Goal: Task Accomplishment & Management: Manage account settings

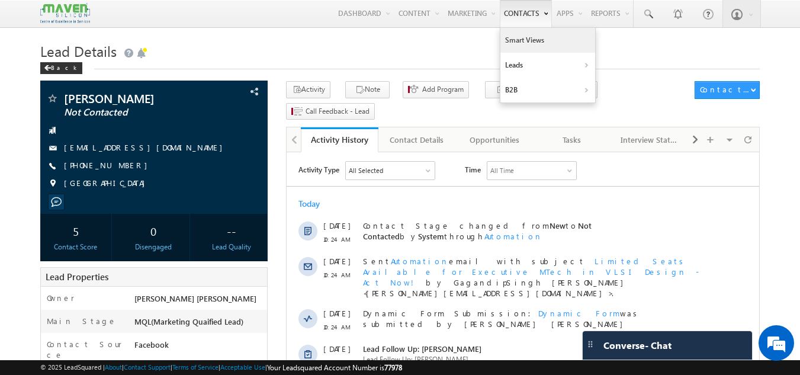
click at [512, 49] on link "Smart Views" at bounding box center [547, 40] width 95 height 25
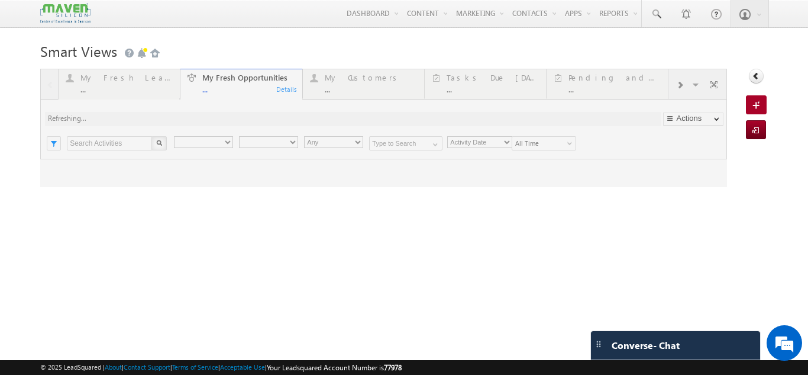
type input "Current User"
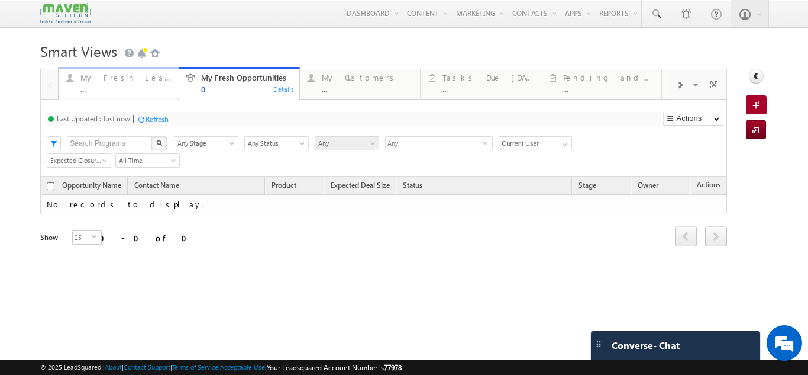
click at [157, 79] on div "My Fresh Leads" at bounding box center [125, 77] width 91 height 9
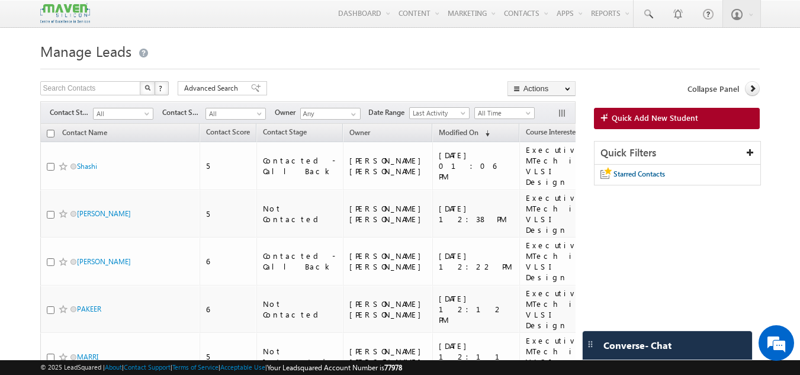
click at [142, 107] on div "Filters Contact Stage All All Contact Source All All Owner Any Any Date Range G…" at bounding box center [307, 112] width 535 height 22
click at [141, 108] on span "All" at bounding box center [122, 113] width 56 height 11
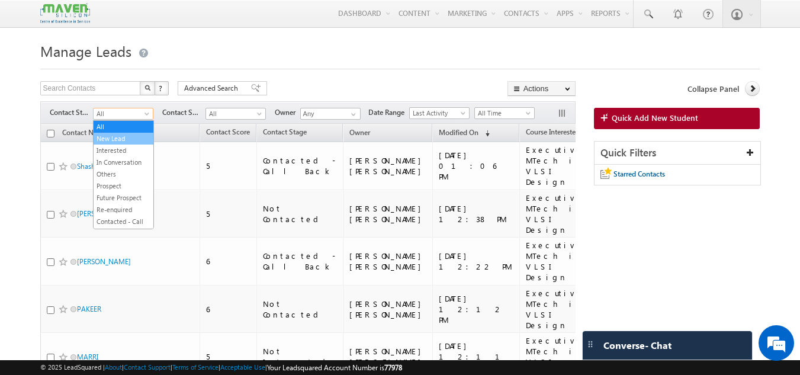
click at [135, 142] on link "New Lead" at bounding box center [124, 138] width 60 height 11
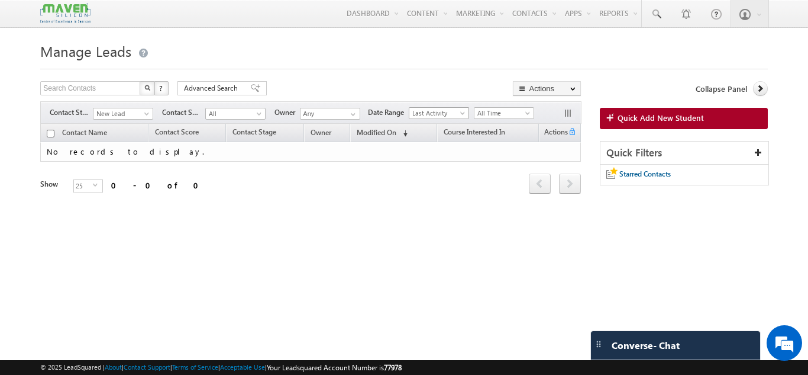
click at [414, 114] on span "Last Activity" at bounding box center [438, 113] width 56 height 11
click at [426, 138] on link "Created On" at bounding box center [441, 138] width 60 height 11
click at [489, 114] on span "All Time" at bounding box center [503, 113] width 56 height 11
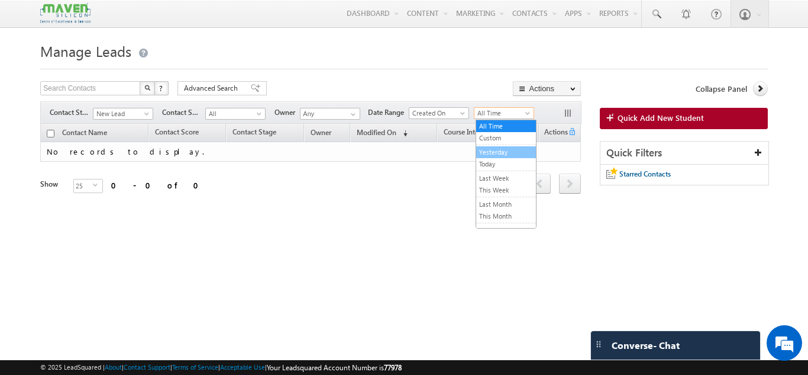
click at [498, 147] on link "Yesterday" at bounding box center [506, 152] width 60 height 11
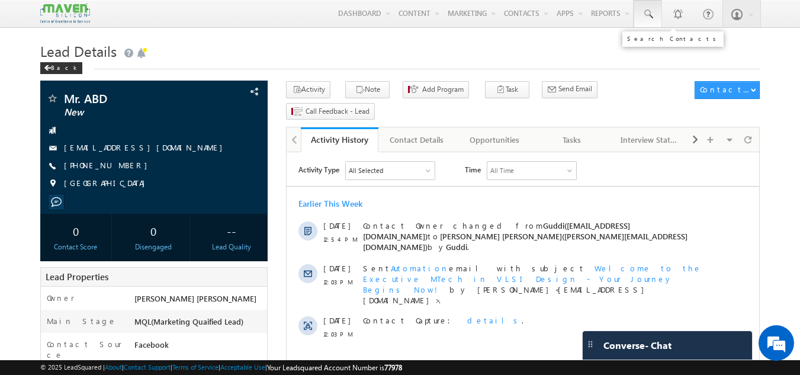
click at [646, 20] on link at bounding box center [647, 13] width 28 height 27
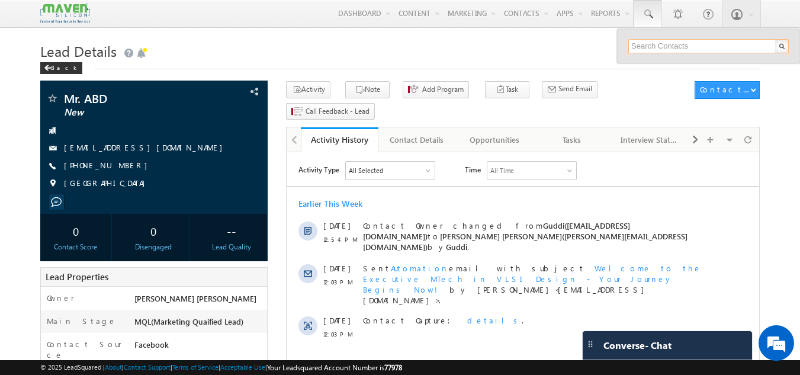
click at [640, 47] on input "text" at bounding box center [708, 46] width 160 height 14
type input "8367042063"
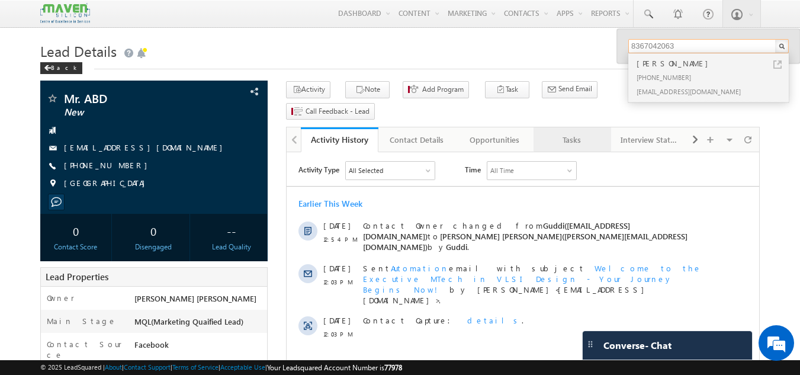
click at [559, 133] on div "Tasks" at bounding box center [571, 140] width 57 height 14
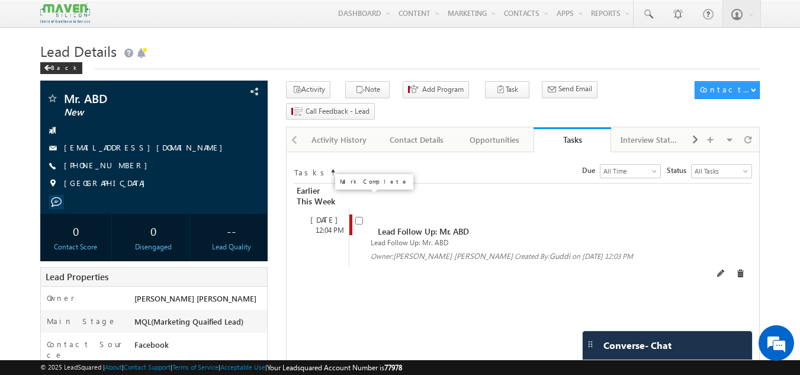
click at [357, 217] on input "checkbox" at bounding box center [359, 221] width 8 height 8
checkbox input "false"
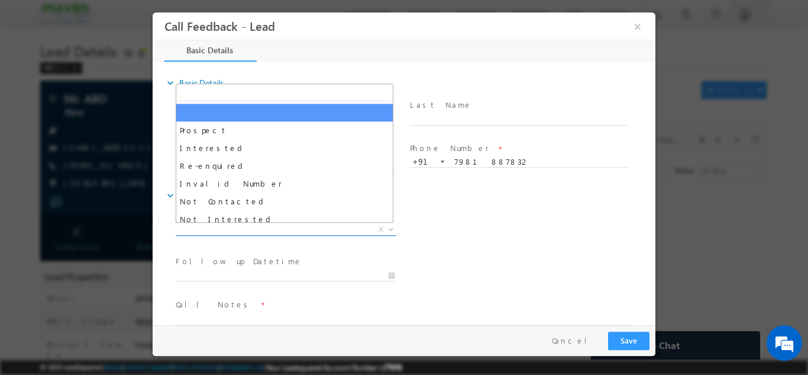
click at [318, 225] on span "X" at bounding box center [286, 229] width 221 height 12
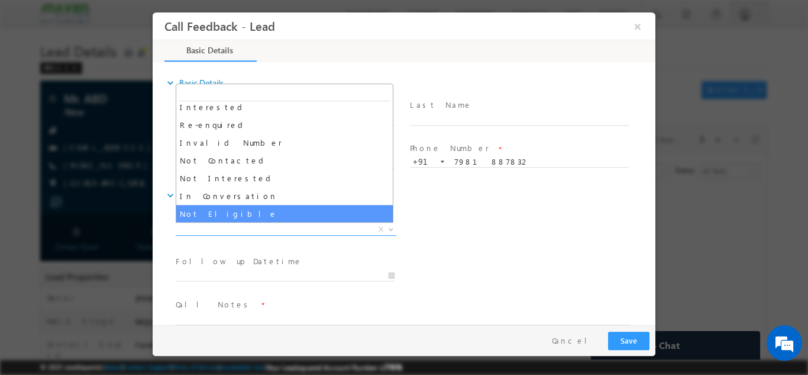
scroll to position [37, 0]
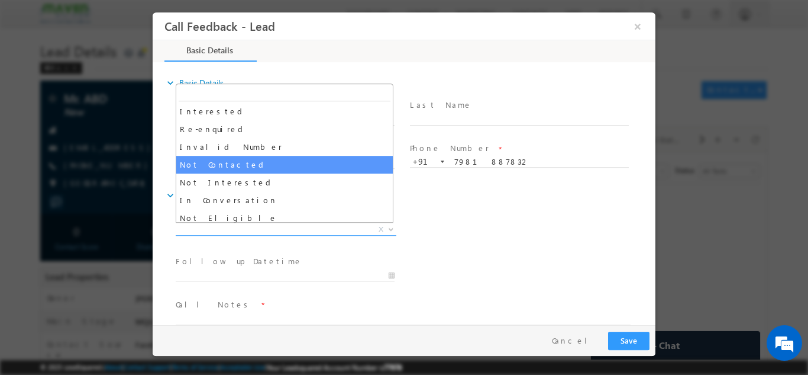
select select "Not Contacted"
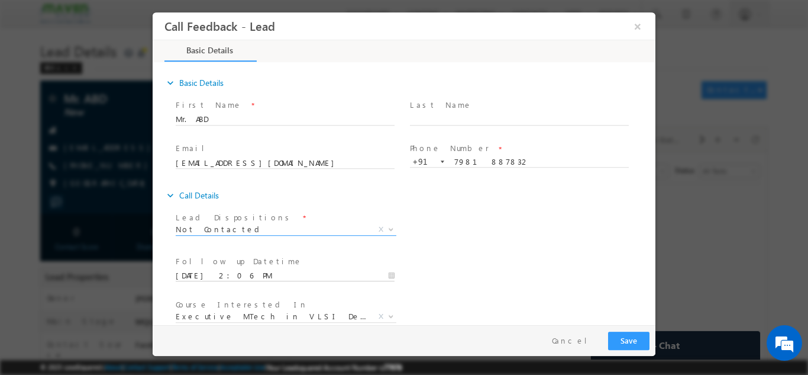
click at [283, 274] on input "22/08/2025 2:06 PM" at bounding box center [285, 275] width 219 height 12
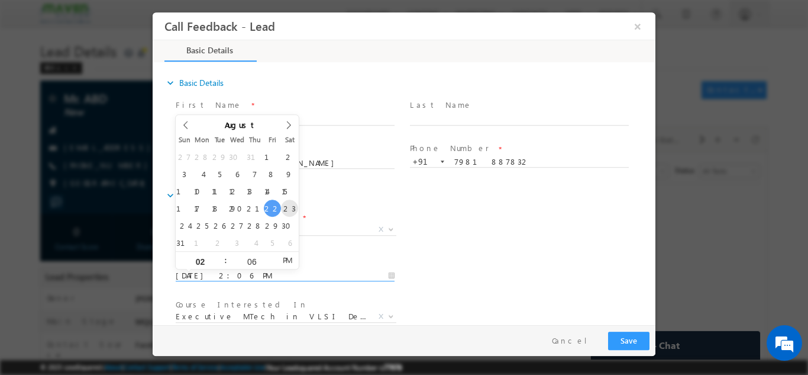
type input "23/08/2025 2:06 PM"
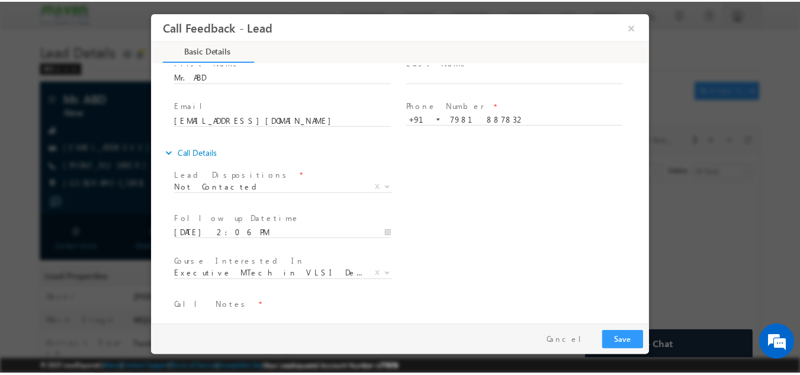
scroll to position [63, 0]
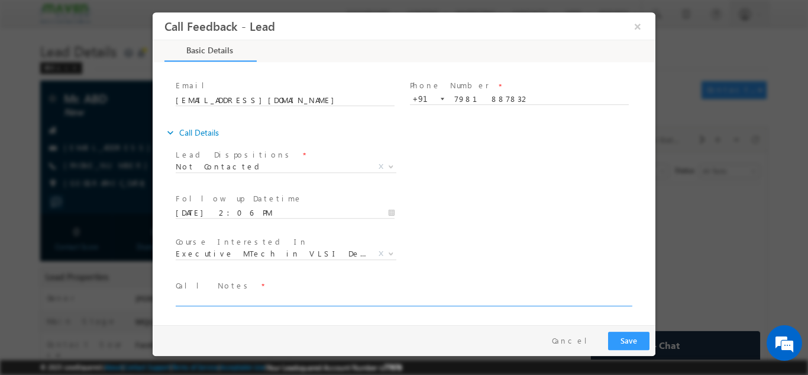
click at [509, 295] on textarea at bounding box center [403, 299] width 455 height 14
type textarea "dnp"
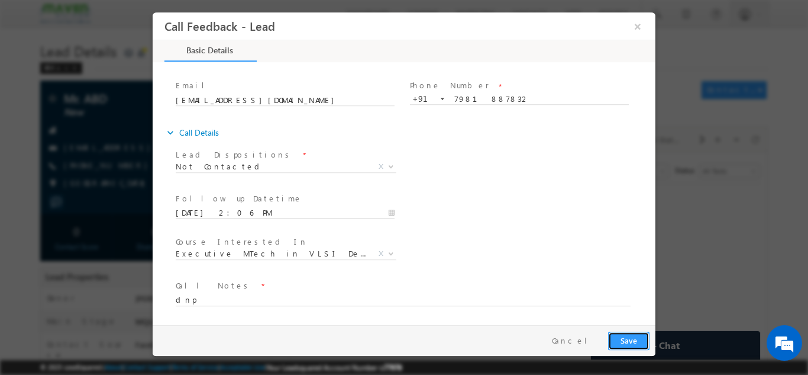
click at [630, 338] on button "Save" at bounding box center [628, 340] width 41 height 18
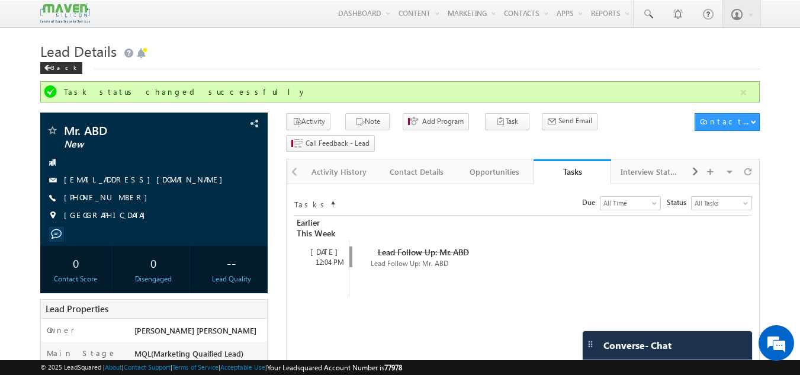
click at [630, 342] on span "Converse - Chat" at bounding box center [637, 345] width 68 height 11
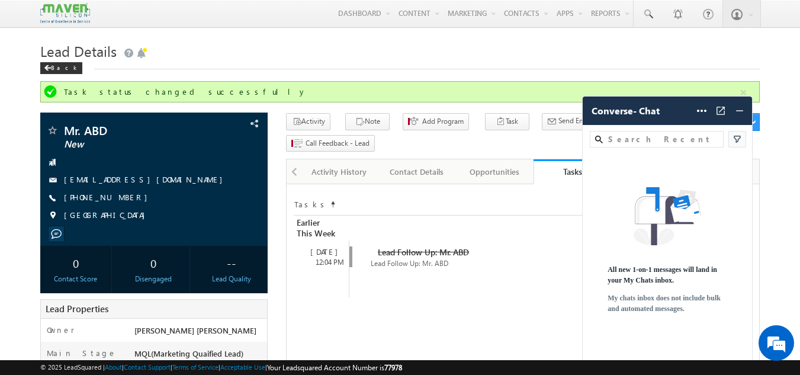
click at [630, 342] on div "All new 1-on-1 messages will land in your My Chats inbox. My chats inbox does n…" at bounding box center [667, 257] width 170 height 172
click at [194, 323] on div "Owner * Gagandip Singh Saini" at bounding box center [154, 329] width 227 height 23
click at [339, 159] on link "Activity History" at bounding box center [340, 171] width 78 height 25
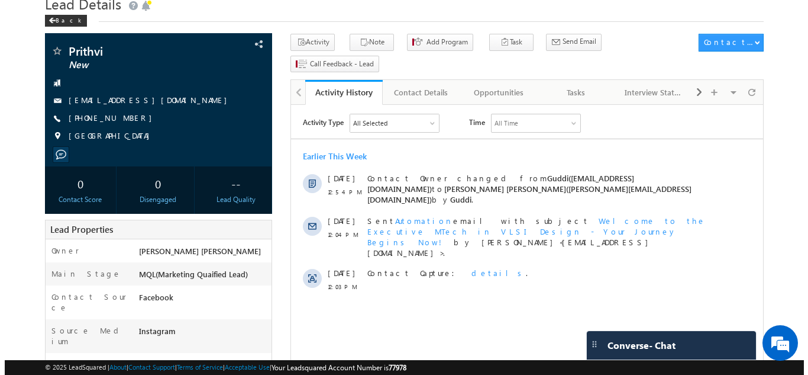
scroll to position [33, 0]
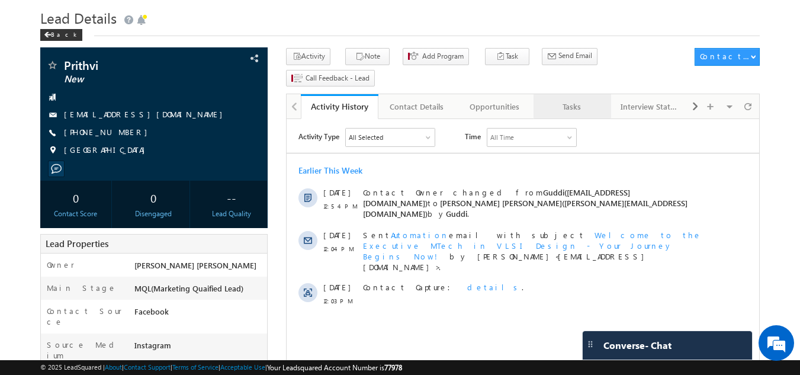
click at [565, 94] on link "Tasks" at bounding box center [572, 106] width 78 height 25
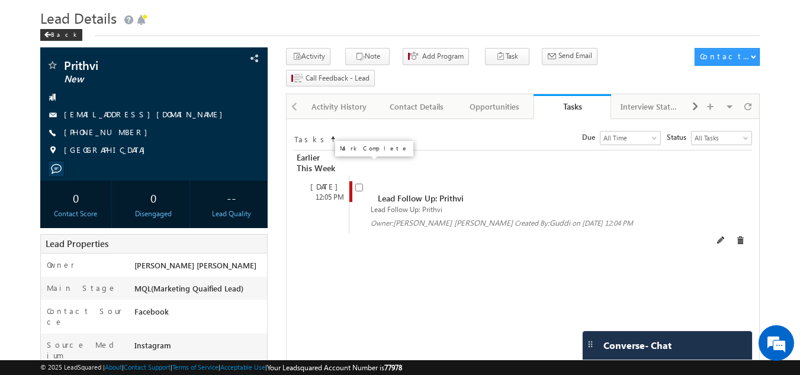
click at [358, 183] on input "checkbox" at bounding box center [359, 187] width 8 height 8
checkbox input "false"
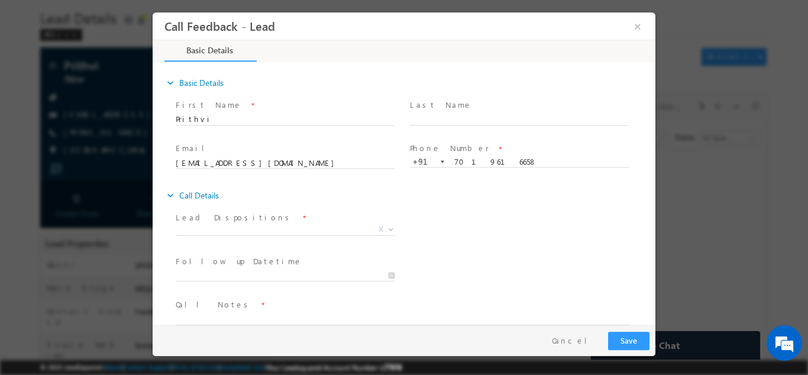
scroll to position [19, 0]
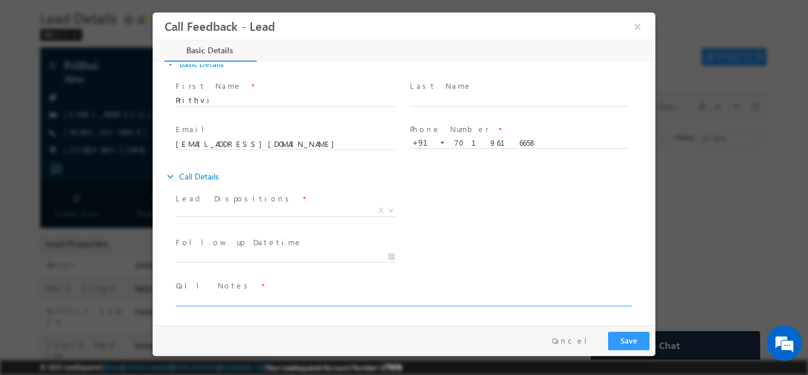
click at [233, 299] on textarea at bounding box center [403, 299] width 455 height 14
type textarea "Doing With btech"
click at [305, 210] on span "X" at bounding box center [286, 210] width 221 height 12
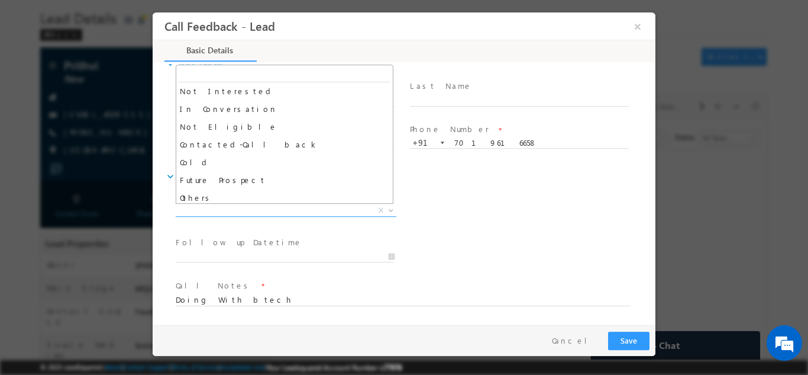
scroll to position [73, 0]
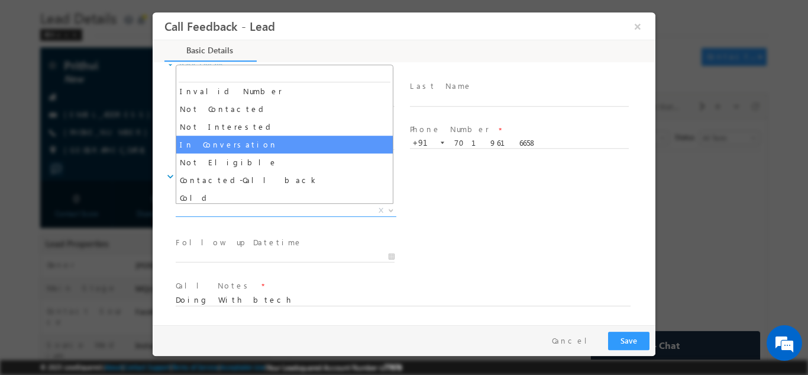
select select "In Conversation"
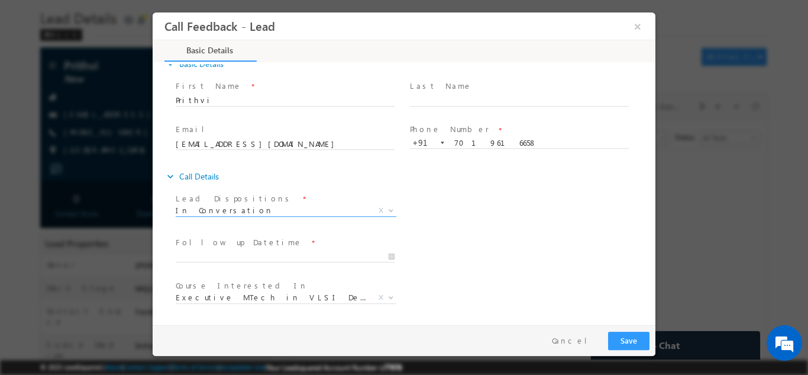
click at [315, 243] on span "Follow up Datetime *" at bounding box center [285, 242] width 218 height 13
click at [315, 253] on input "22/08/2025 2:13 PM" at bounding box center [285, 256] width 219 height 12
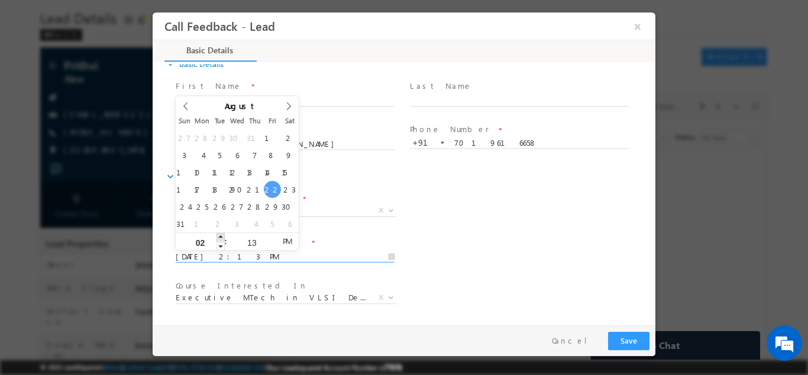
type input "22/08/2025 3:13 PM"
type input "03"
click at [224, 233] on span at bounding box center [221, 236] width 8 height 9
type input "22/08/2025 4:13 PM"
type input "04"
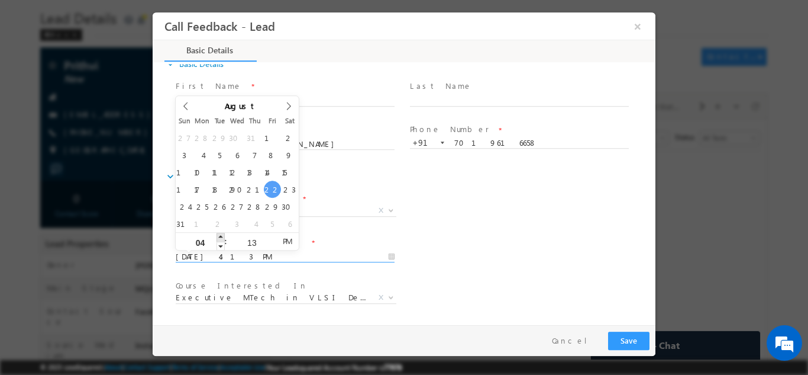
click at [224, 233] on span at bounding box center [221, 236] width 8 height 9
type input "22/08/2025 5:13 PM"
type input "05"
click at [224, 233] on span at bounding box center [221, 236] width 8 height 9
type input "22/08/2025 6:13 PM"
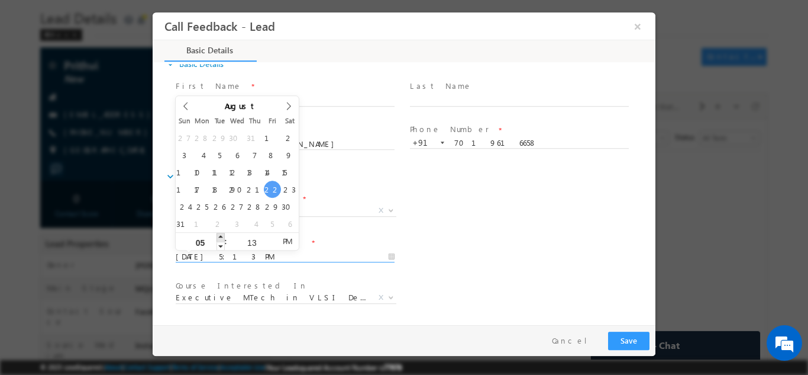
type input "06"
click at [224, 233] on span at bounding box center [221, 236] width 8 height 9
click at [258, 241] on input "13" at bounding box center [251, 242] width 49 height 8
type input "00"
type input "22/08/2025 6:00 PM"
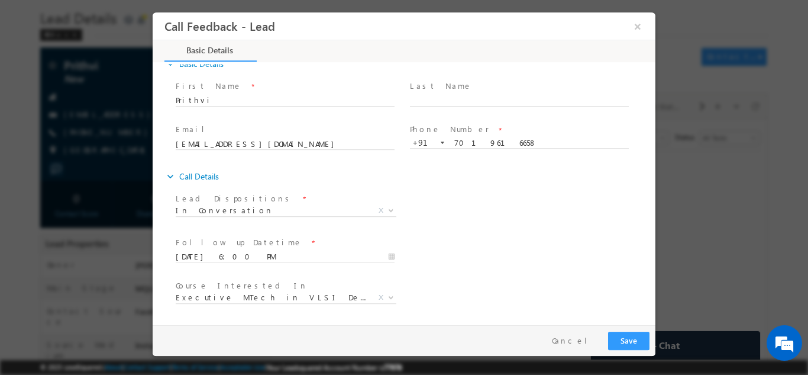
click at [353, 279] on span "Course Interested In *" at bounding box center [285, 285] width 218 height 13
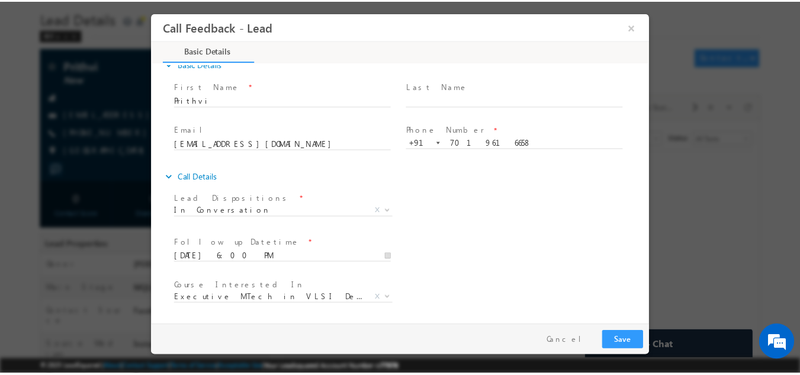
scroll to position [63, 0]
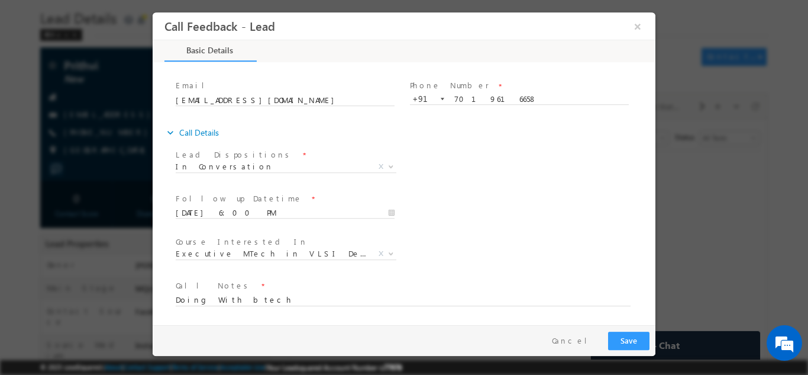
click at [304, 306] on span at bounding box center [397, 311] width 442 height 13
click at [296, 299] on textarea "Doing With btech" at bounding box center [403, 299] width 455 height 14
type textarea "Doing With btech EEE looking for iit roorkee for for vlsi design ask me to shar…"
click at [638, 343] on button "Save" at bounding box center [628, 340] width 41 height 18
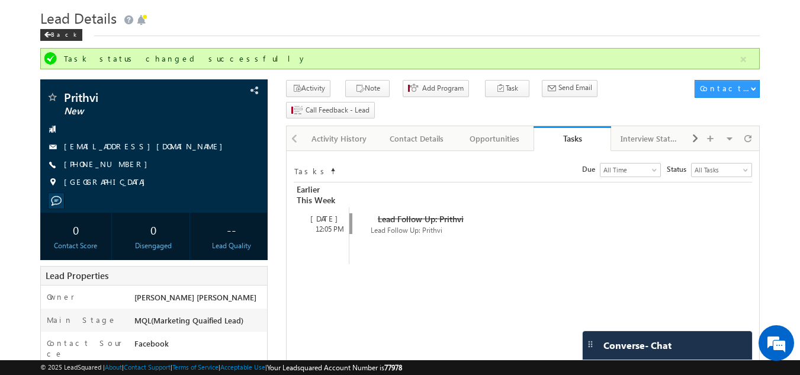
click at [638, 347] on span "Converse - Chat" at bounding box center [637, 345] width 68 height 11
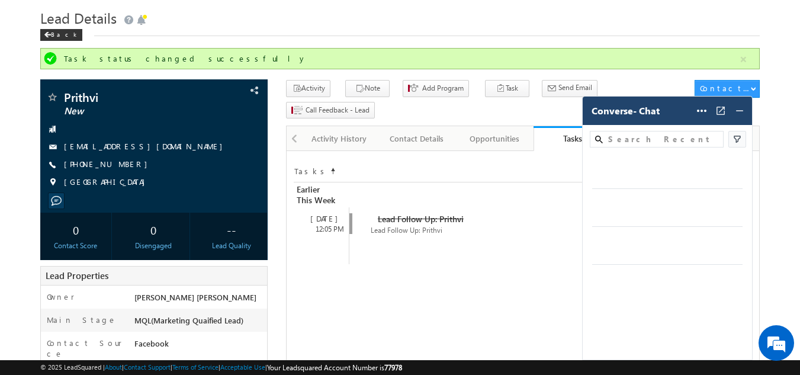
drag, startPoint x: 485, startPoint y: 331, endPoint x: 638, endPoint y: 347, distance: 153.5
click at [638, 347] on div "Converse - Chat Help Settings Settings Notification Sound Converse On Off Carte…" at bounding box center [667, 227] width 170 height 263
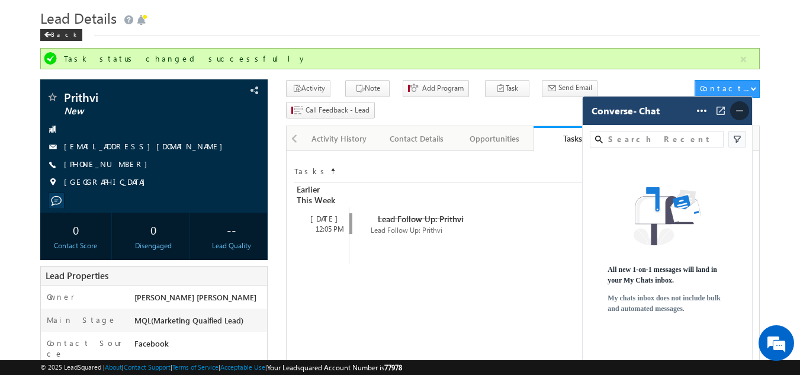
click at [740, 104] on span at bounding box center [739, 110] width 19 height 19
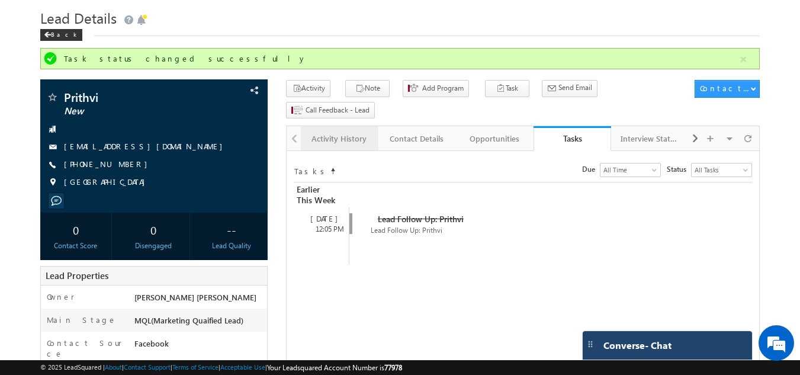
click at [358, 126] on link "Activity History" at bounding box center [340, 138] width 78 height 25
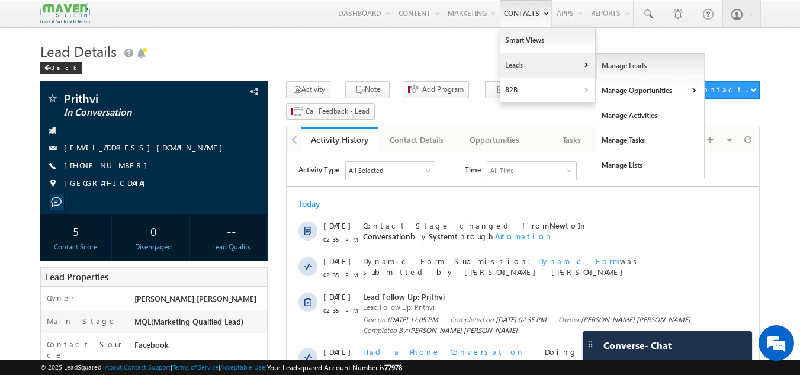
click at [607, 68] on link "Manage Leads" at bounding box center [650, 65] width 108 height 25
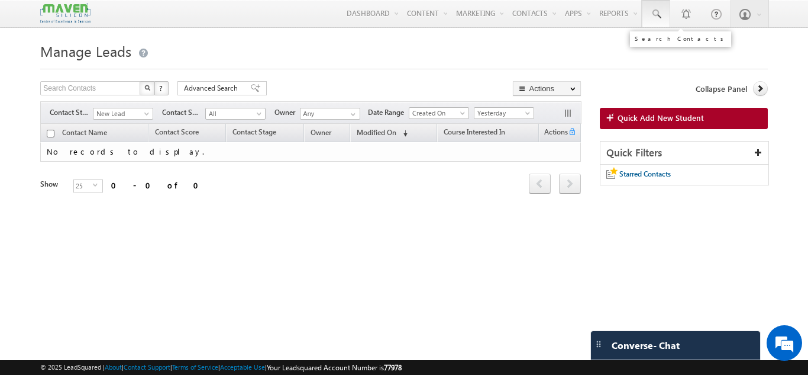
click at [650, 11] on span at bounding box center [656, 14] width 12 height 12
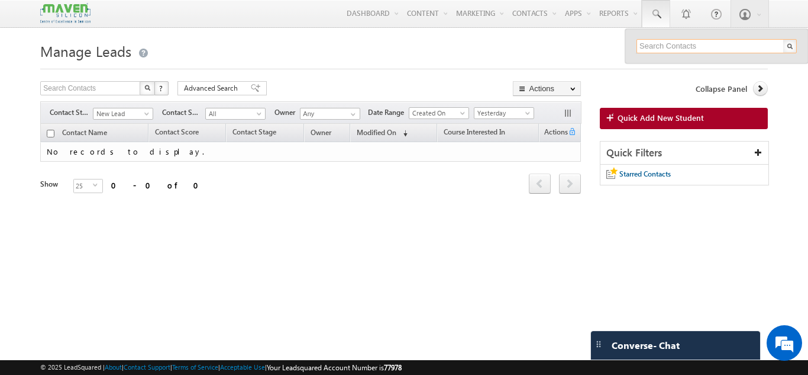
click at [648, 48] on input "text" at bounding box center [717, 46] width 160 height 14
type input "9880370076"
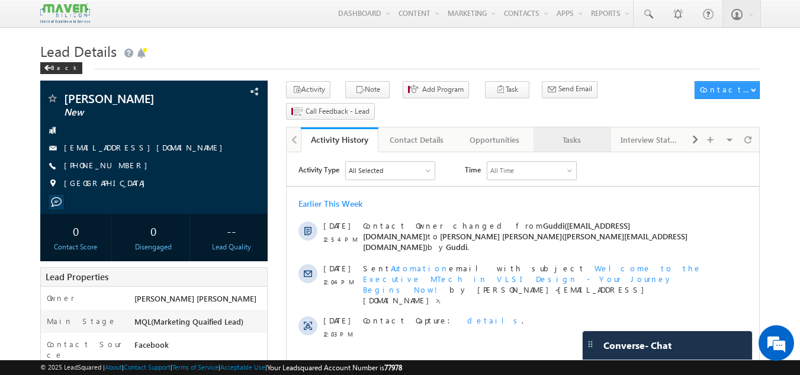
click at [567, 133] on div "Tasks" at bounding box center [571, 140] width 57 height 14
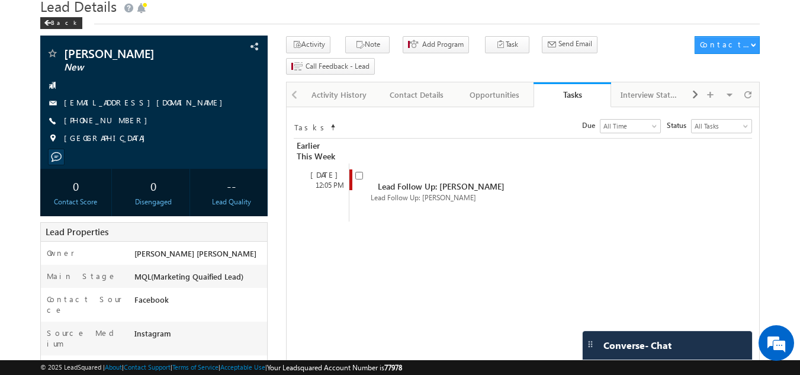
scroll to position [46, 0]
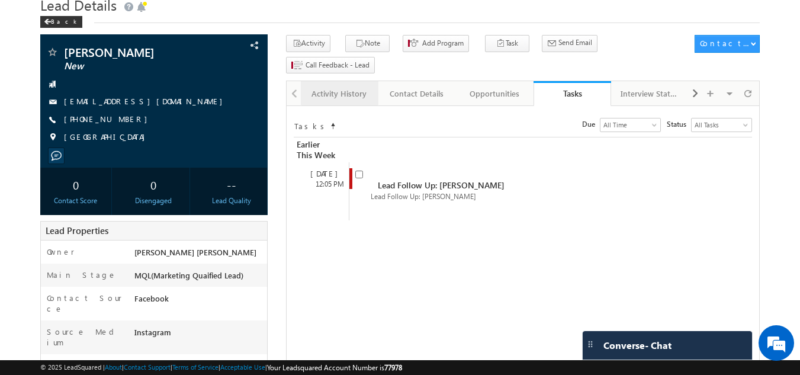
click at [329, 82] on link "Activity History" at bounding box center [340, 93] width 78 height 25
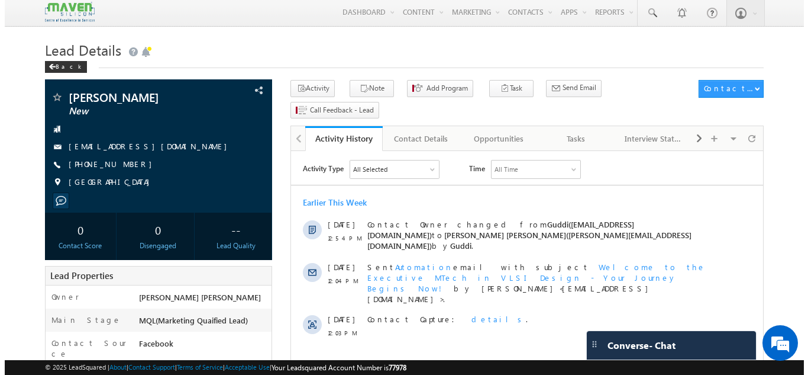
scroll to position [0, 0]
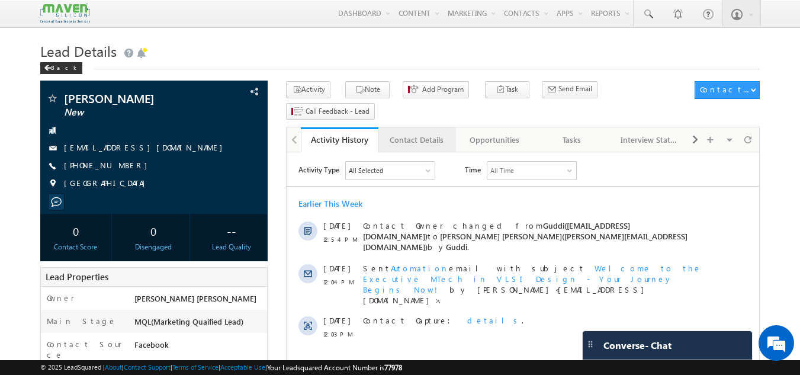
click at [401, 133] on div "Contact Details" at bounding box center [416, 140] width 57 height 14
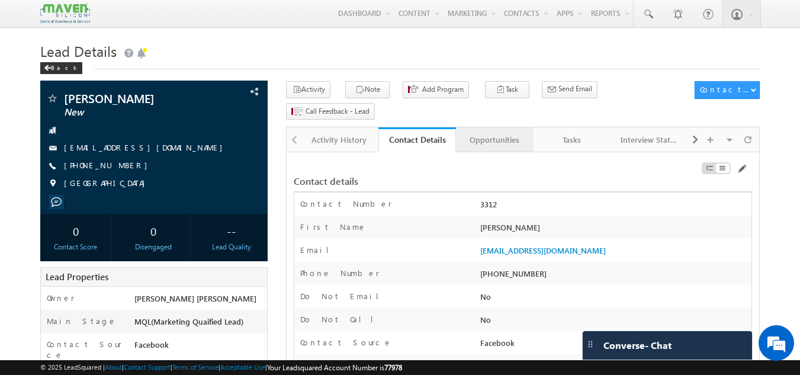
click at [502, 133] on div "Opportunities" at bounding box center [493, 140] width 57 height 14
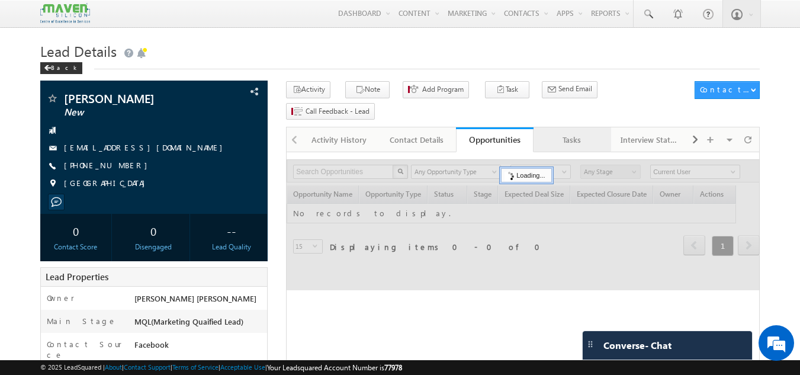
click at [566, 133] on div "Tasks" at bounding box center [571, 140] width 57 height 14
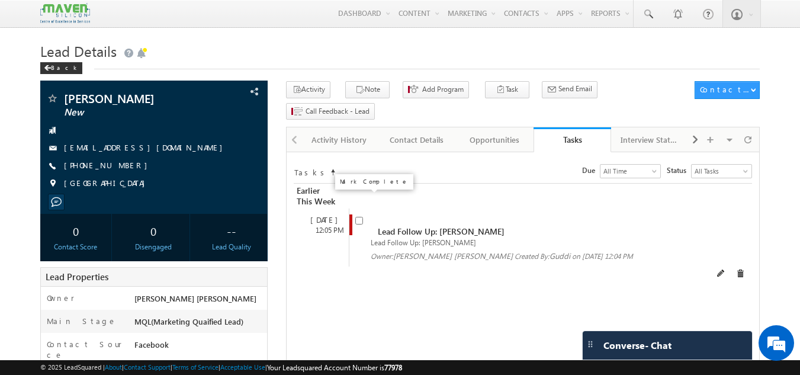
click at [356, 217] on input "checkbox" at bounding box center [359, 221] width 8 height 8
checkbox input "false"
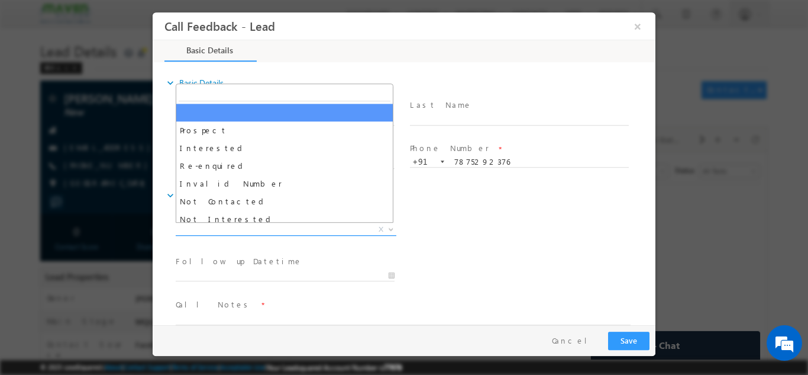
click at [320, 223] on span "X" at bounding box center [286, 229] width 221 height 12
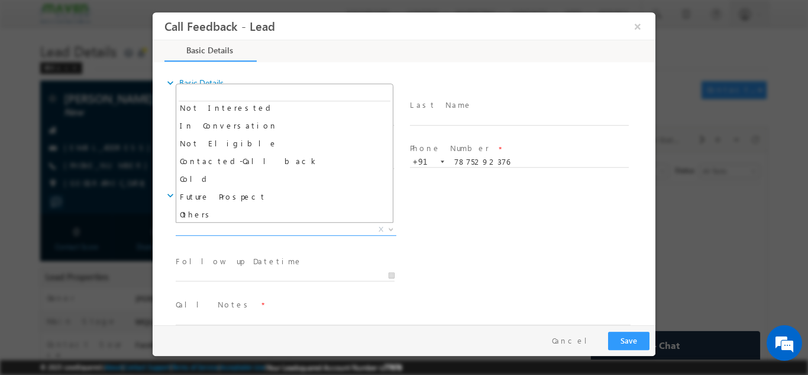
scroll to position [112, 0]
select select "Not Interested"
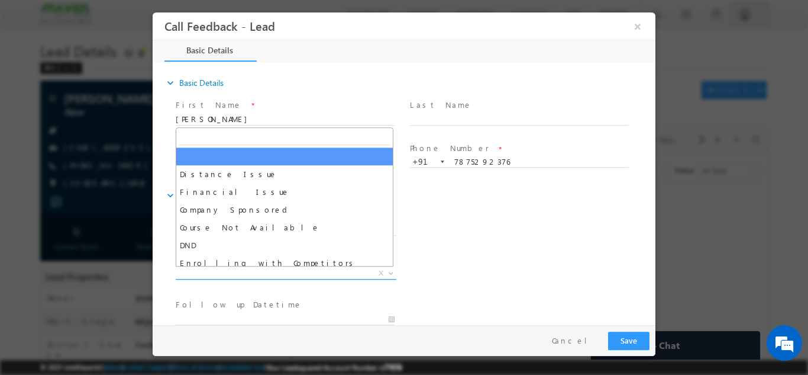
click at [294, 270] on span "X" at bounding box center [286, 273] width 221 height 12
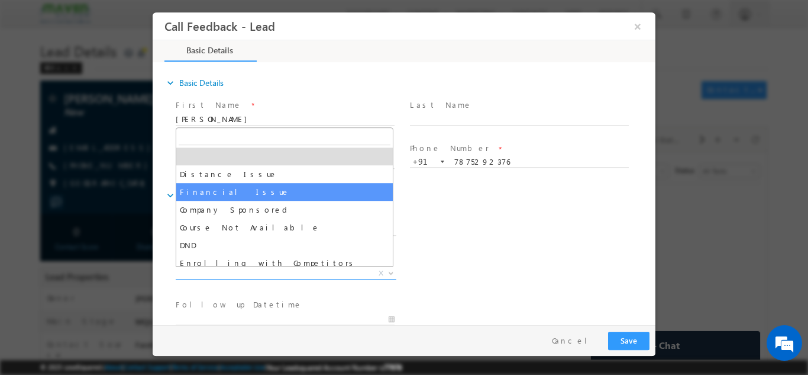
scroll to position [24, 0]
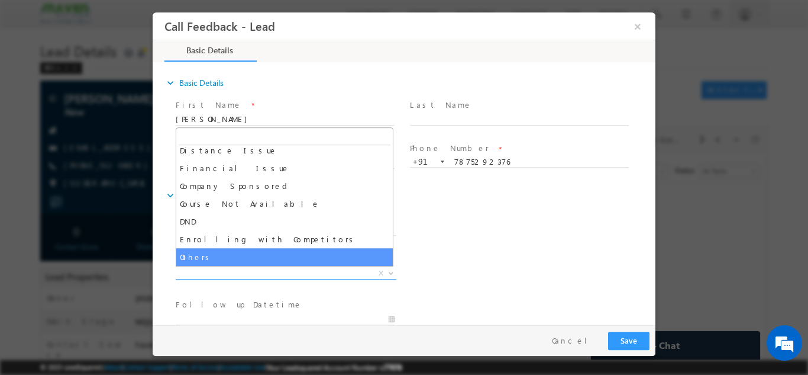
select select "Others"
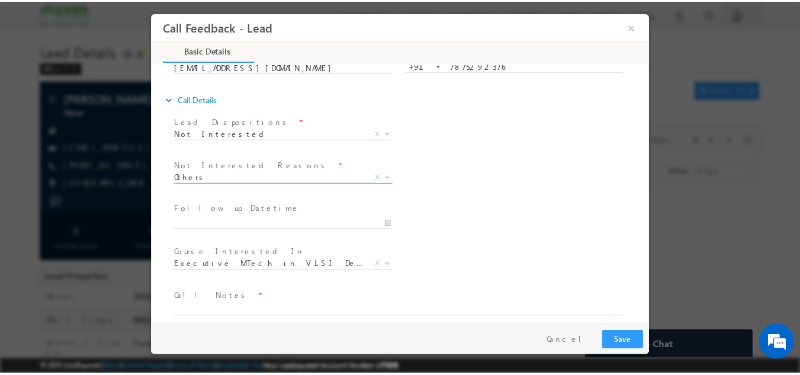
scroll to position [107, 0]
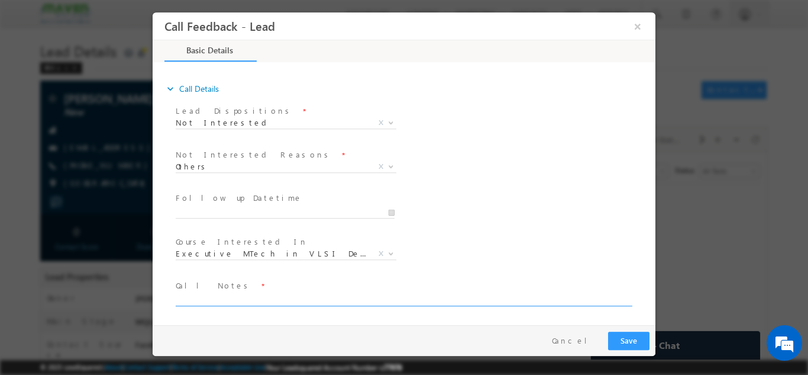
click at [313, 298] on textarea at bounding box center [403, 299] width 455 height 14
type textarea "not interested"
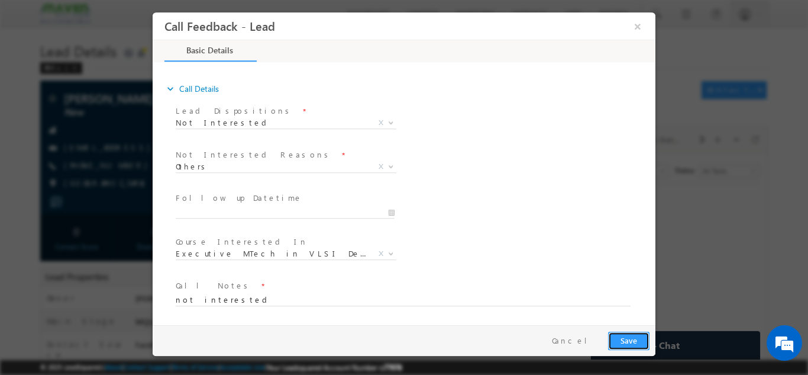
click at [638, 334] on button "Save" at bounding box center [628, 340] width 41 height 18
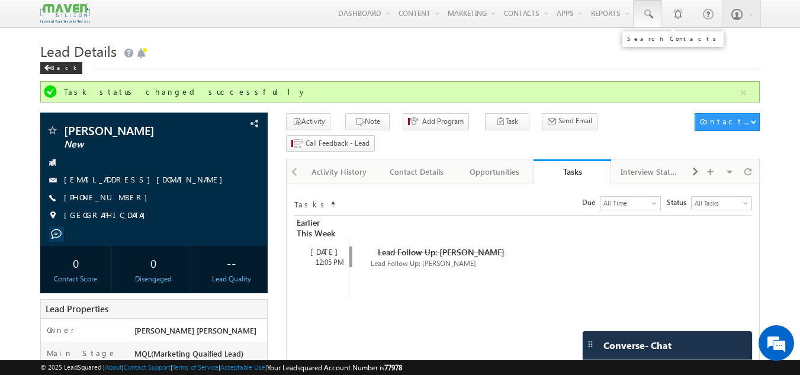
click at [652, 8] on span at bounding box center [648, 14] width 12 height 12
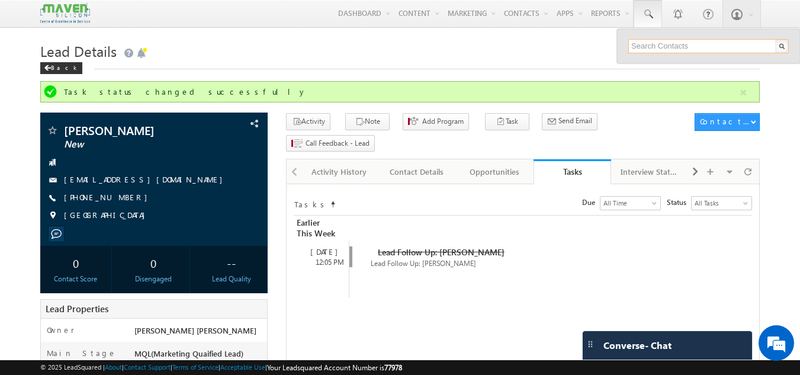
click at [646, 47] on input "text" at bounding box center [708, 46] width 160 height 14
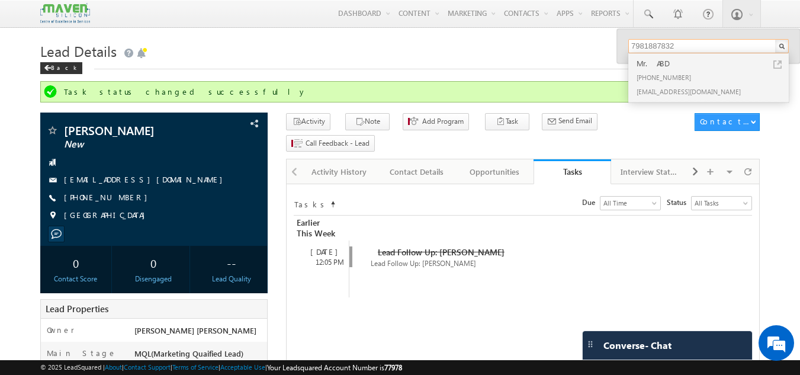
click at [708, 48] on input "7981887832" at bounding box center [708, 46] width 160 height 14
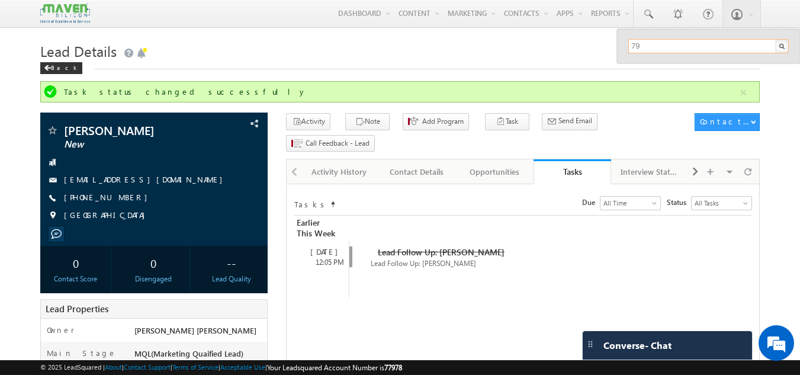
type input "7"
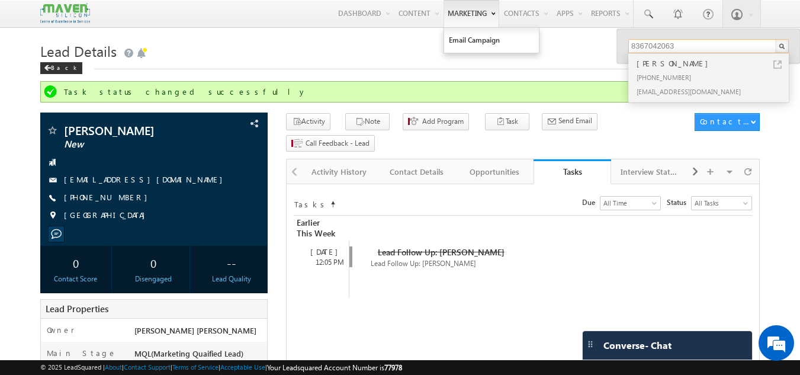
type input "8367042063"
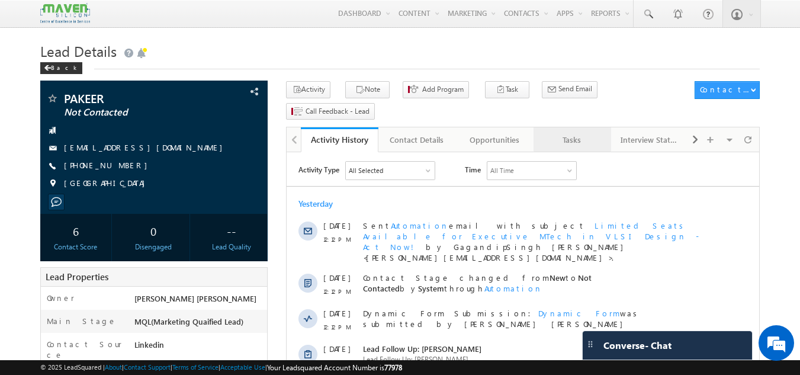
click at [578, 133] on div "Tasks" at bounding box center [571, 140] width 57 height 14
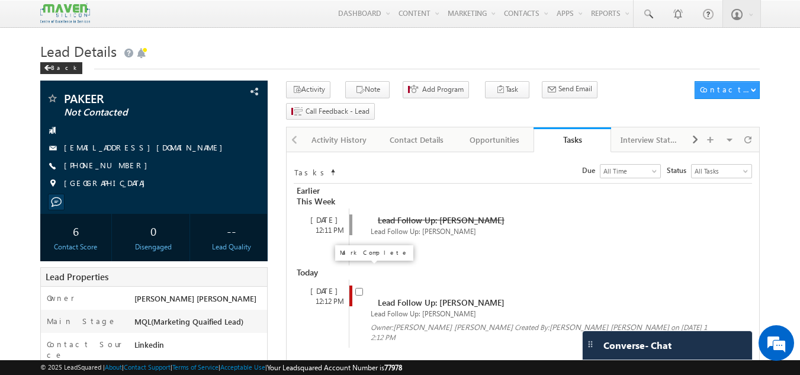
click at [362, 288] on input "checkbox" at bounding box center [359, 292] width 8 height 8
checkbox input "false"
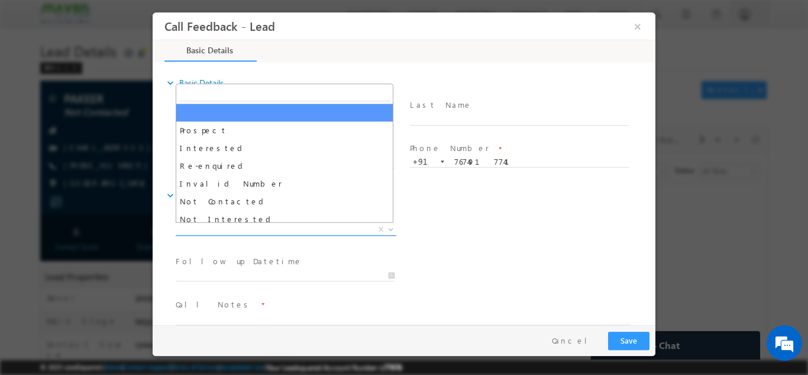
click at [278, 233] on span "X" at bounding box center [286, 229] width 221 height 12
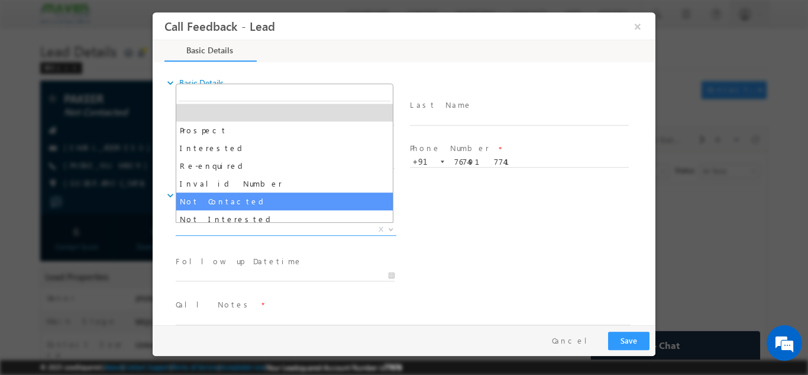
select select "Not Contacted"
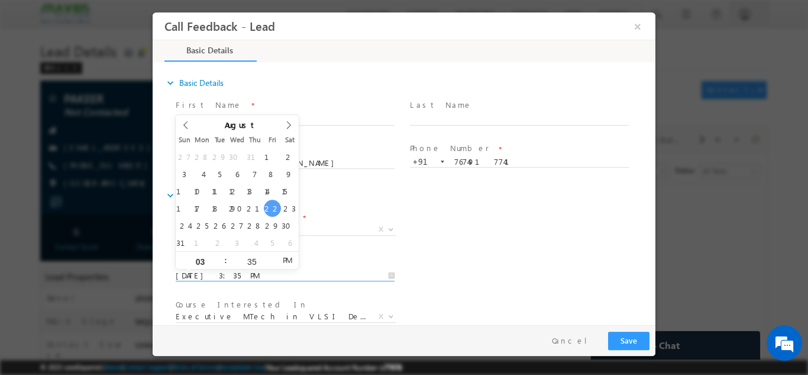
click at [269, 273] on input "22/08/2025 3:35 PM" at bounding box center [285, 275] width 219 height 12
type input "23/08/2025 3:35 PM"
click at [560, 243] on div "Lead Dispositions * Prospect Interested Re-enquired Invalid Number Not Contacte…" at bounding box center [414, 230] width 482 height 44
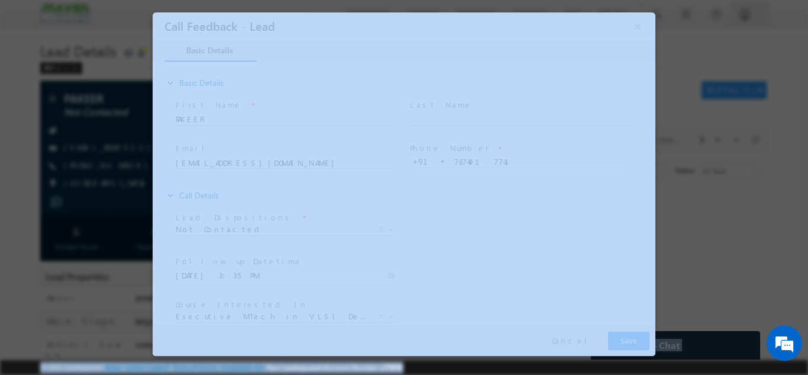
drag, startPoint x: 656, startPoint y: 247, endPoint x: 644, endPoint y: 375, distance: 128.4
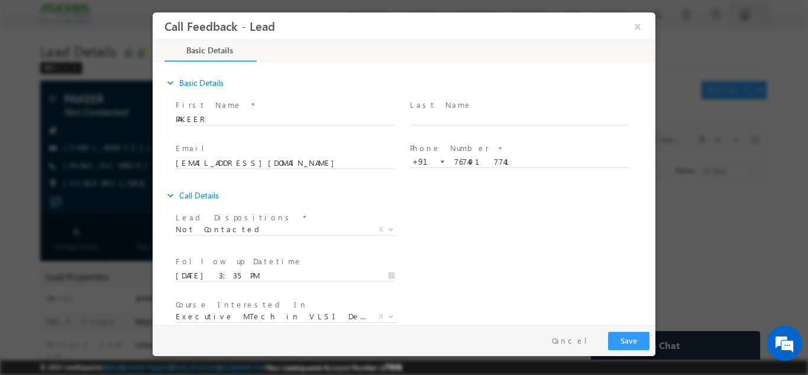
click at [588, 264] on div "Follow up Datetime * 23/08/2025 3:35 PM Program Type * Long Term Short Term X" at bounding box center [414, 274] width 482 height 44
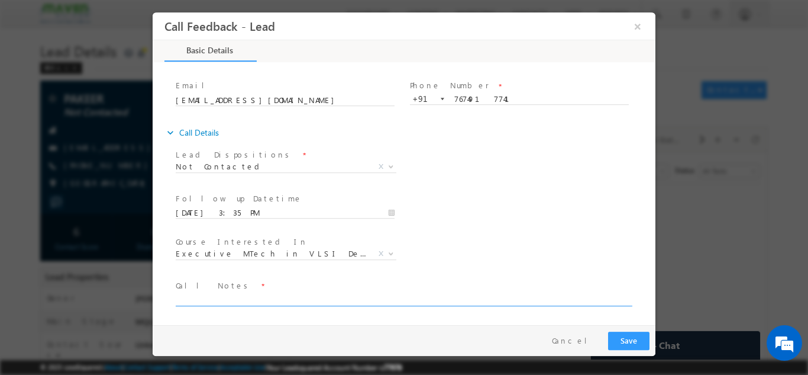
click at [388, 292] on textarea at bounding box center [403, 299] width 455 height 14
type textarea "dnp"
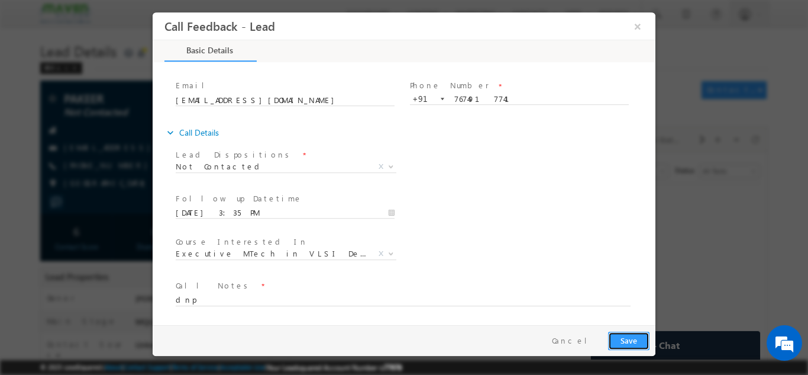
click at [642, 331] on button "Save" at bounding box center [628, 340] width 41 height 18
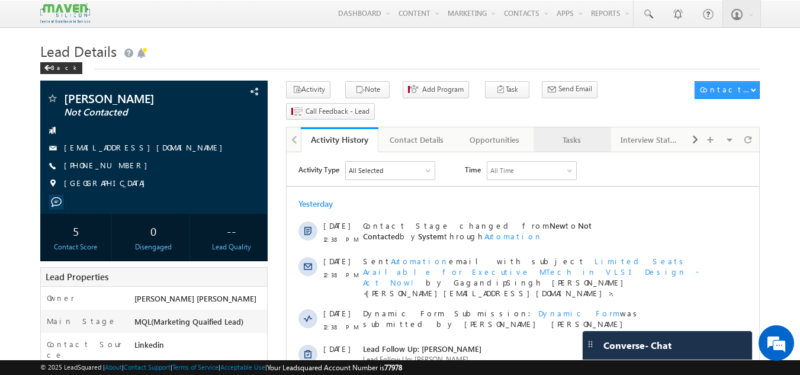
click at [569, 133] on div "Tasks" at bounding box center [571, 140] width 57 height 14
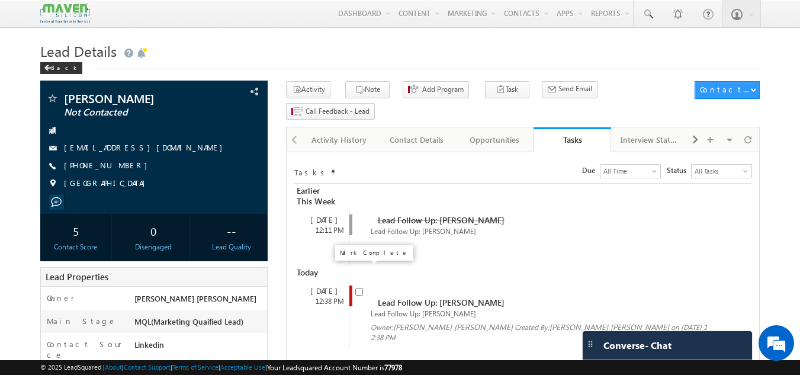
click at [361, 288] on input "checkbox" at bounding box center [359, 292] width 8 height 8
checkbox input "false"
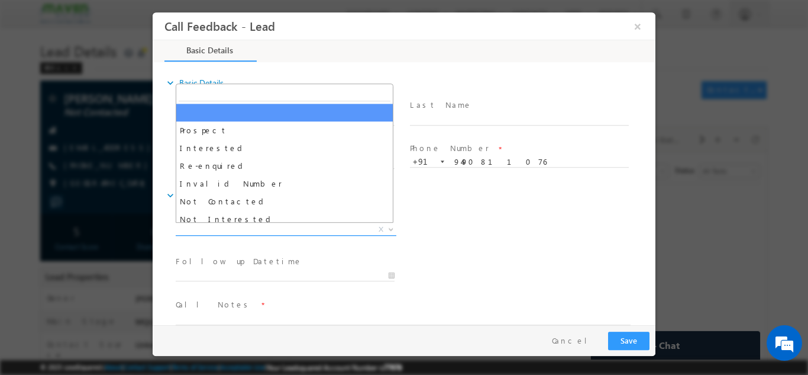
click at [340, 225] on span "X" at bounding box center [286, 229] width 221 height 12
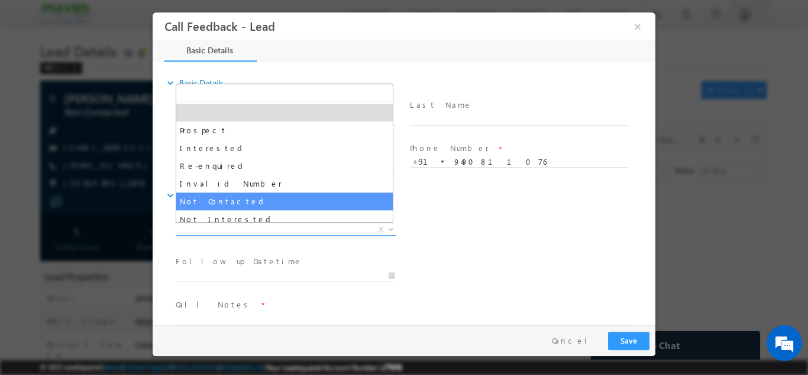
select select "Not Contacted"
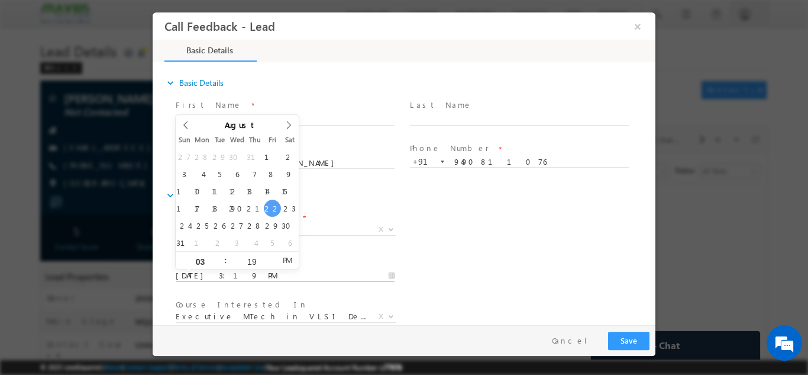
click at [273, 278] on input "22/08/2025 3:19 PM" at bounding box center [285, 275] width 219 height 12
type input "23/08/2025 3:19 PM"
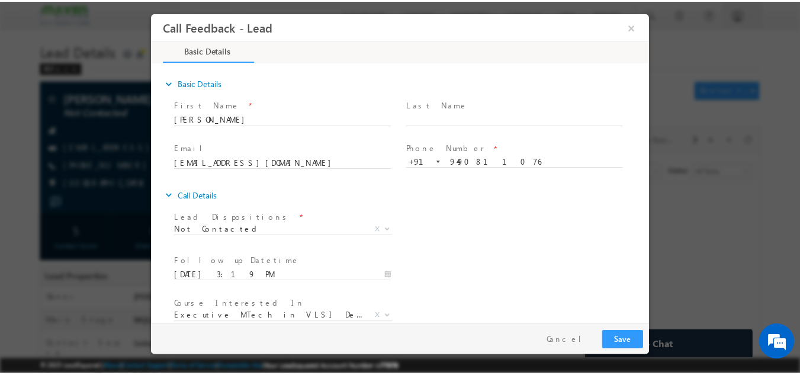
scroll to position [63, 0]
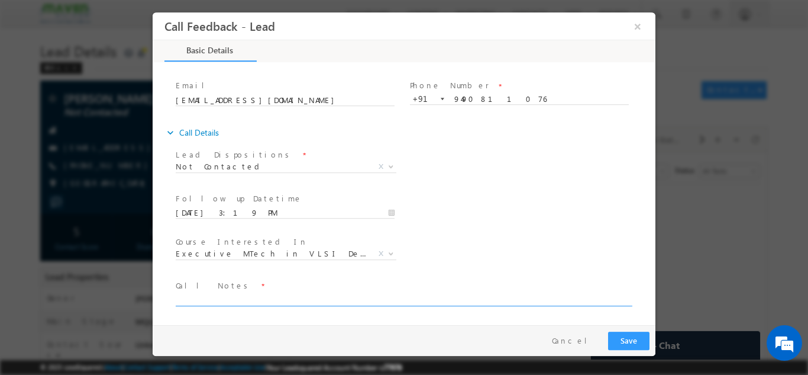
click at [249, 295] on textarea at bounding box center [403, 299] width 455 height 14
paste textarea "https://docs.google.com/forms/d/1iQG8M89yyMVHP0HEVevYNxhc5ejpimlEadJNLyH1azg/vi…"
type textarea "https://docs.google.com/forms/d/1iQG8M89yyMVHP0HEVevYNxhc5ejpimlEadJNLyH1azg/vi…"
type textarea "dnp"
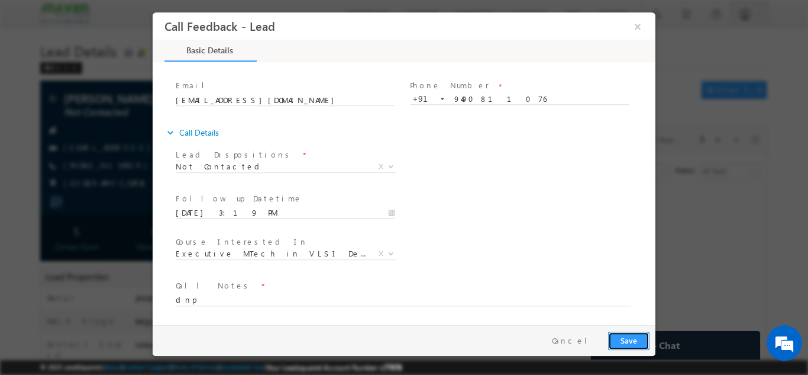
click at [637, 335] on button "Save" at bounding box center [628, 340] width 41 height 18
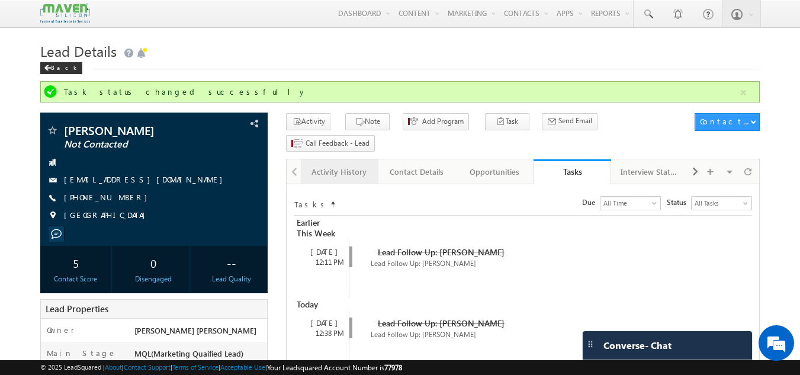
click at [319, 162] on link "Activity History" at bounding box center [340, 171] width 78 height 25
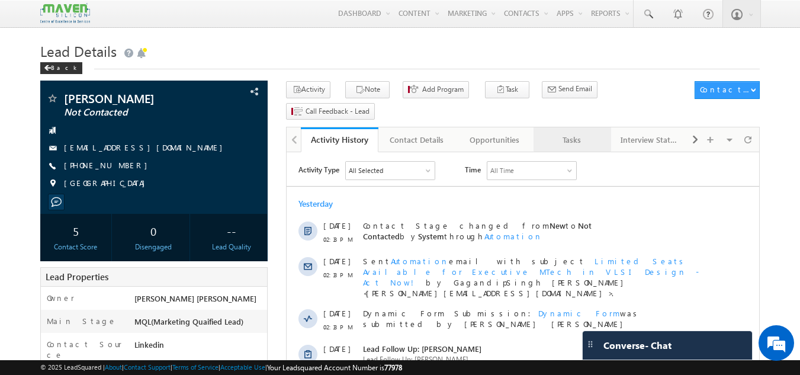
click at [565, 133] on div "Tasks" at bounding box center [571, 140] width 57 height 14
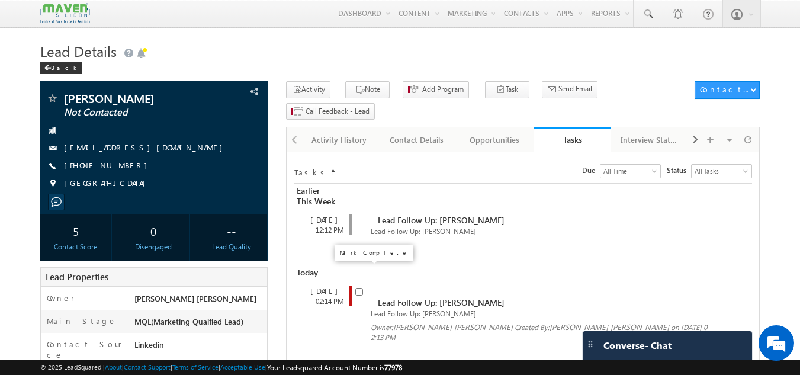
click at [362, 288] on input "checkbox" at bounding box center [359, 292] width 8 height 8
checkbox input "false"
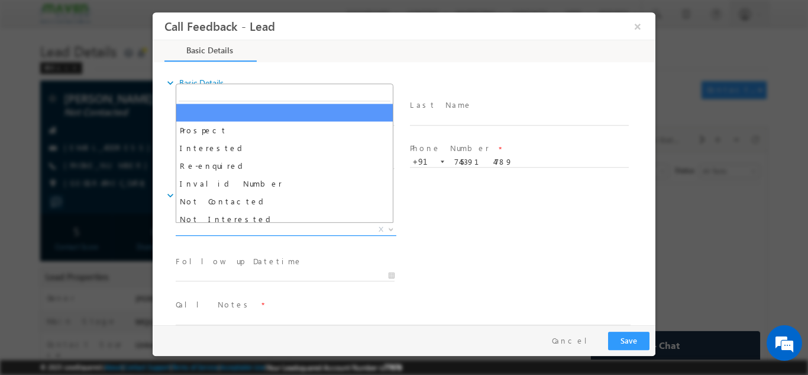
click at [286, 228] on span "X" at bounding box center [286, 229] width 221 height 12
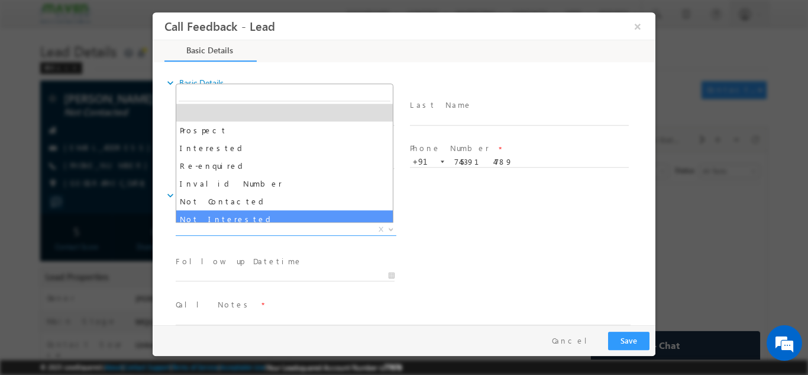
drag, startPoint x: 281, startPoint y: 197, endPoint x: 259, endPoint y: 272, distance: 77.7
click at [259, 272] on body "Call Feedback - Lead × Basic Details" at bounding box center [404, 168] width 503 height 312
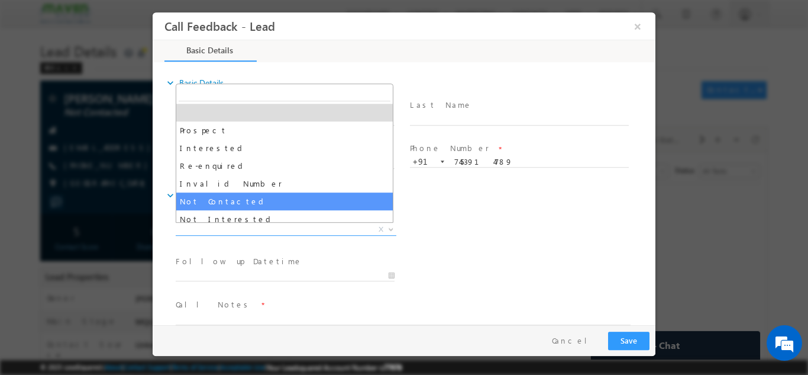
select select "Not Contacted"
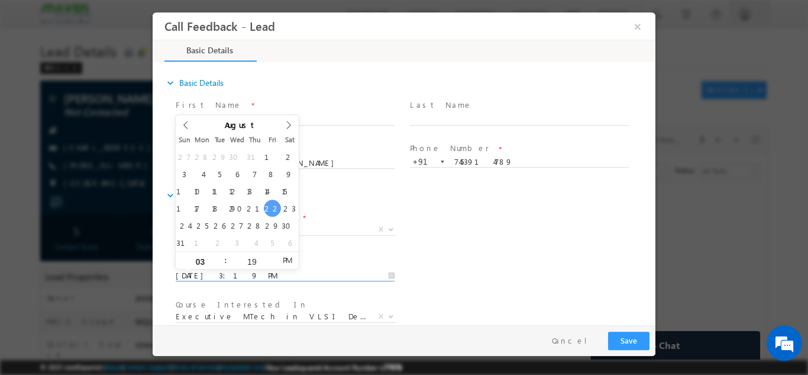
click at [228, 273] on input "22/08/2025 3:19 PM" at bounding box center [285, 275] width 219 height 12
type input "23/08/2025 3:19 PM"
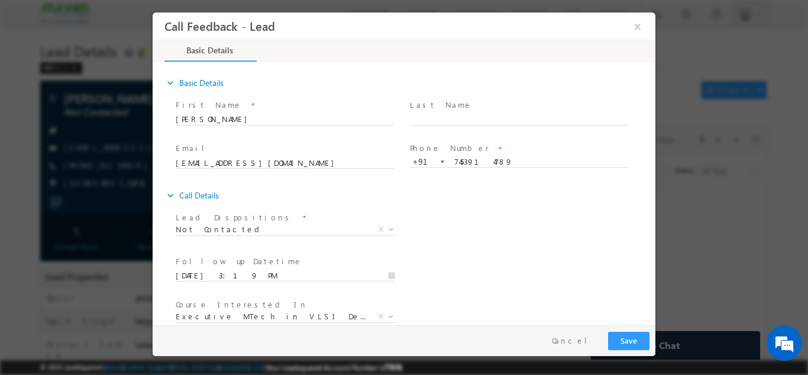
click at [526, 261] on div "Follow up Datetime * 23/08/2025 3:19 PM Program Type * Long Term Short Term X" at bounding box center [414, 274] width 482 height 44
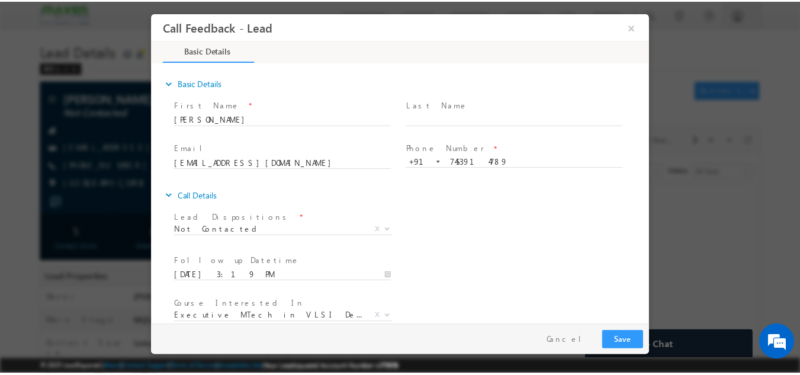
scroll to position [63, 0]
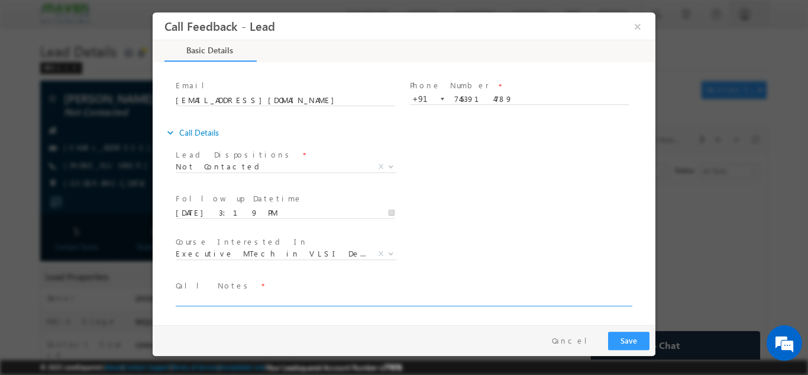
click at [286, 304] on textarea at bounding box center [403, 299] width 455 height 14
type textarea "dnp"
click at [633, 331] on button "Save" at bounding box center [628, 340] width 41 height 18
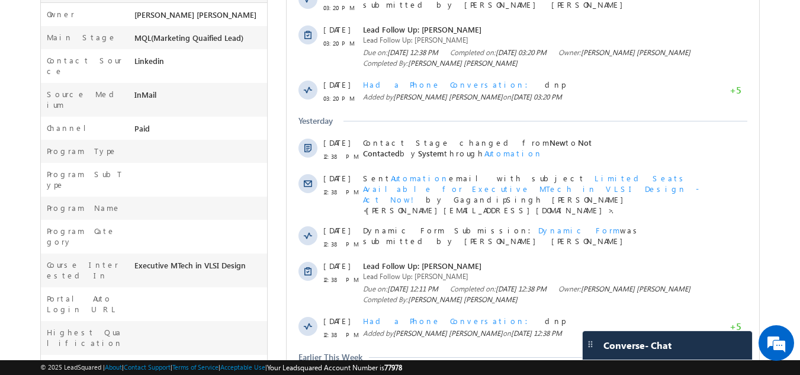
scroll to position [327, 0]
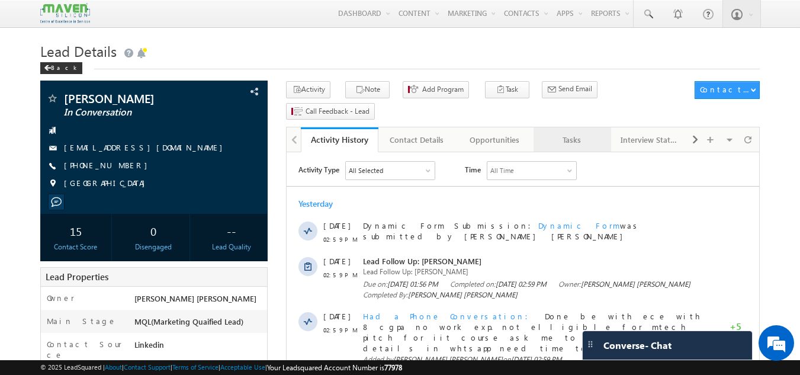
click at [577, 131] on link "Tasks" at bounding box center [572, 139] width 78 height 25
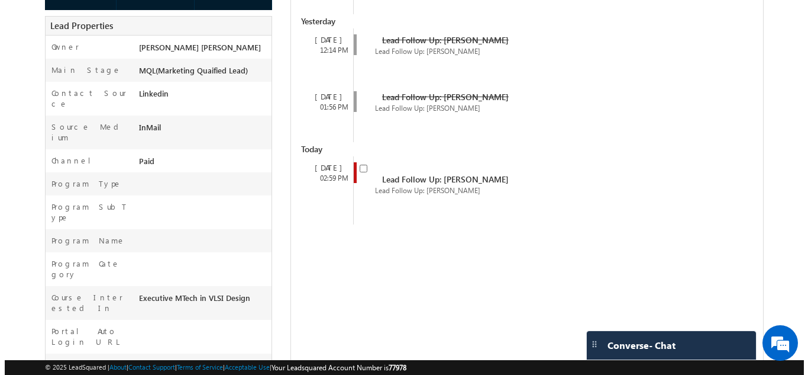
scroll to position [267, 0]
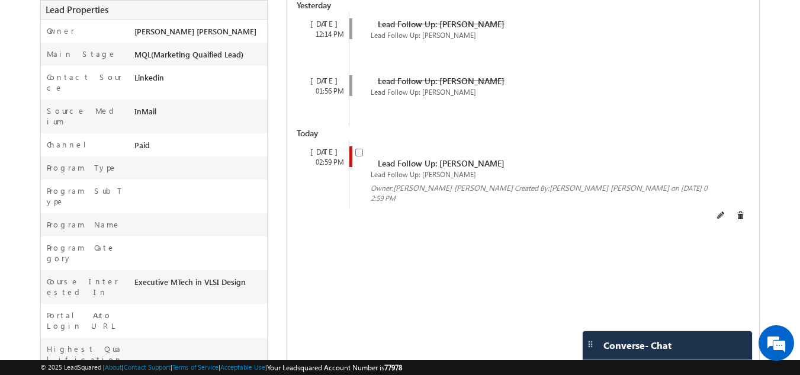
click at [360, 149] on input "checkbox" at bounding box center [359, 153] width 8 height 8
checkbox input "false"
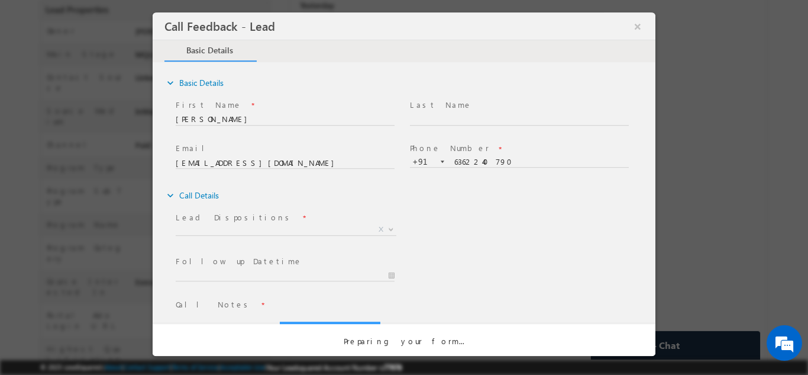
scroll to position [0, 0]
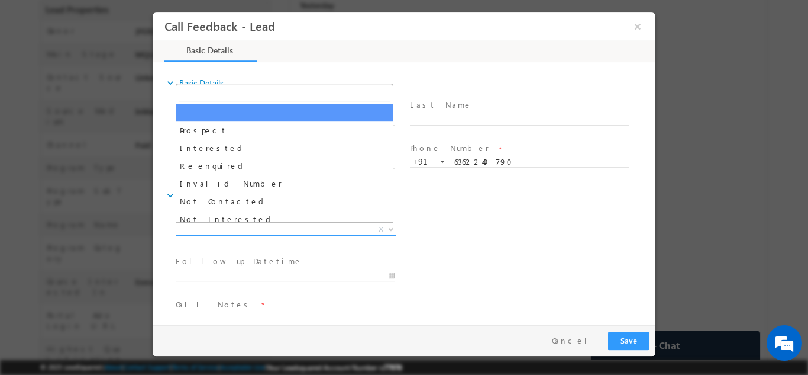
click at [294, 228] on span "X" at bounding box center [286, 229] width 221 height 12
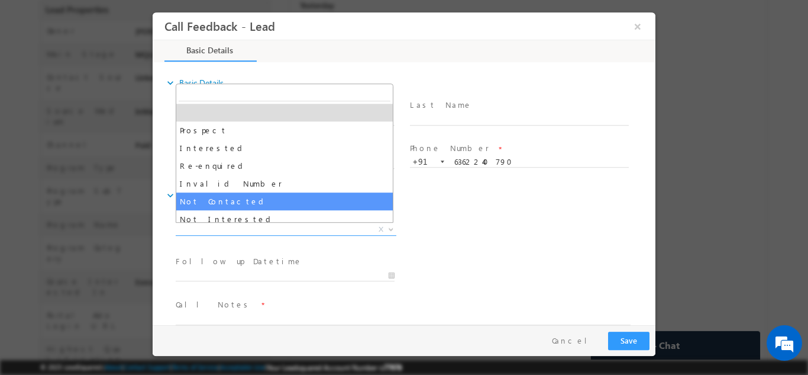
select select "Not Contacted"
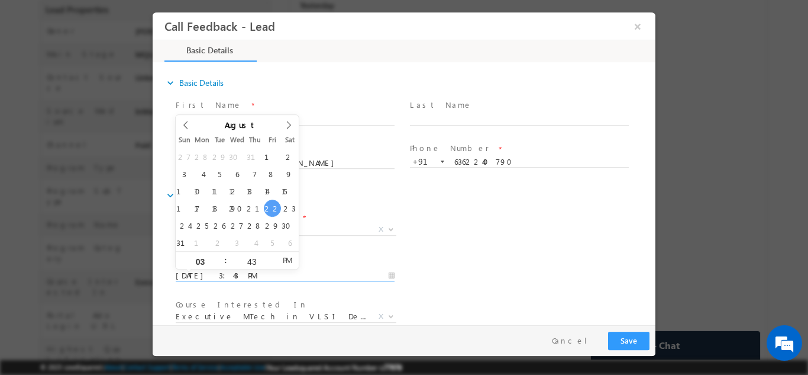
click at [250, 275] on input "22/08/2025 3:43 PM" at bounding box center [285, 275] width 219 height 12
type input "23/08/2025 3:43 PM"
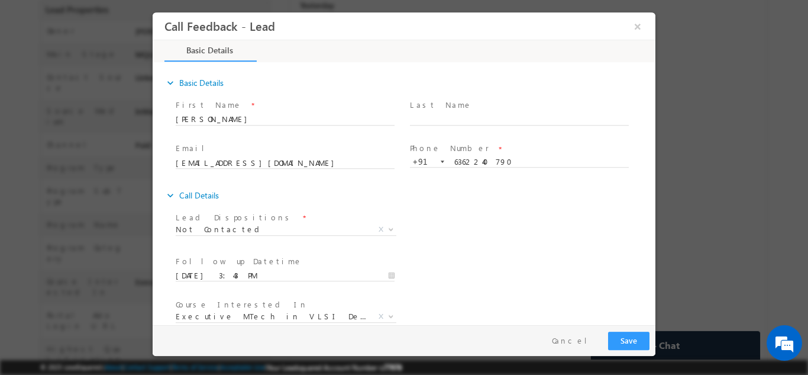
click at [433, 189] on div "expand_more Call Details" at bounding box center [410, 194] width 491 height 21
drag, startPoint x: 502, startPoint y: 242, endPoint x: 671, endPoint y: 323, distance: 187.4
click at [671, 323] on div at bounding box center [404, 187] width 808 height 375
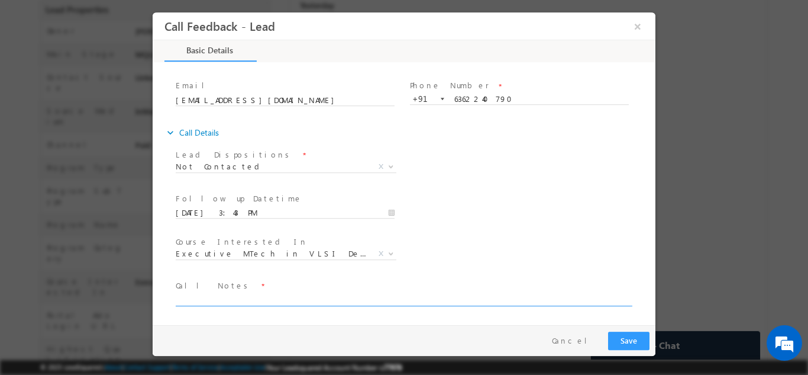
click at [283, 300] on textarea at bounding box center [403, 299] width 455 height 14
paste textarea "dnp"
type textarea "dnp"
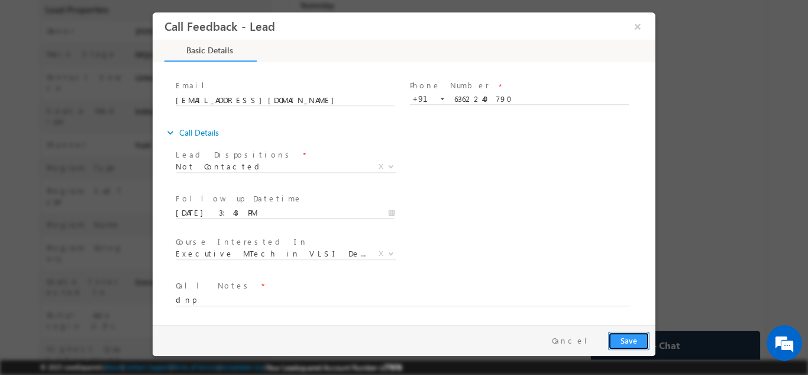
click at [626, 336] on button "Save" at bounding box center [628, 340] width 41 height 18
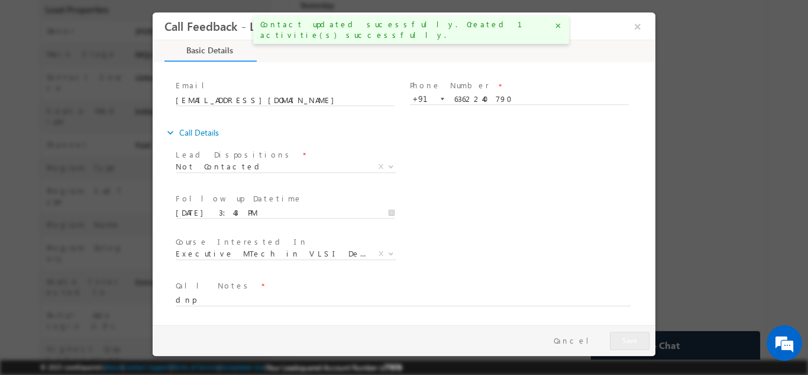
scroll to position [299, 0]
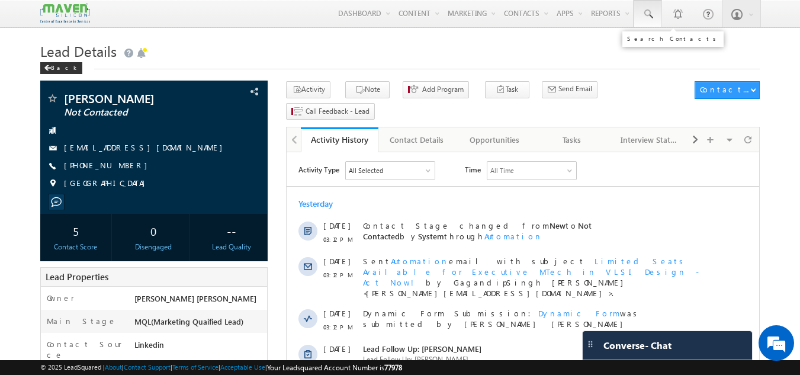
click at [655, 4] on link at bounding box center [647, 13] width 28 height 27
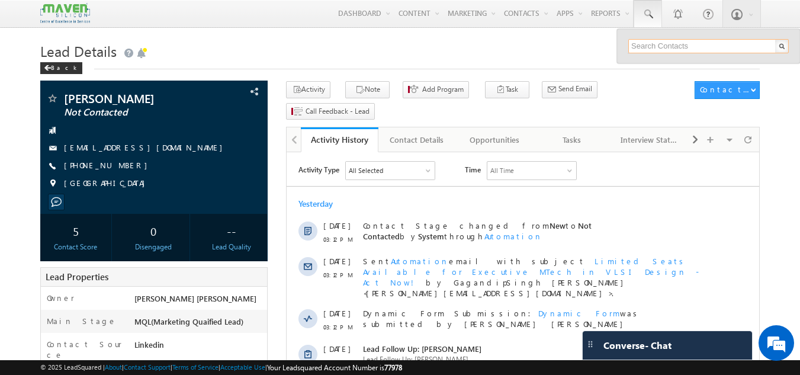
click at [650, 47] on input "text" at bounding box center [708, 46] width 160 height 14
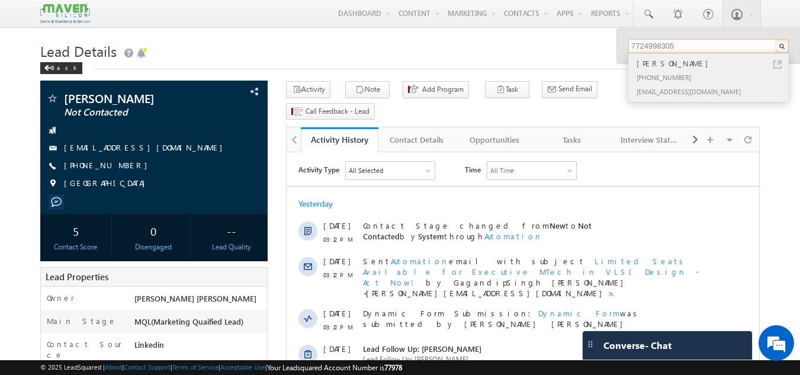
type input "7724998305"
click at [666, 69] on div "Akanksha" at bounding box center [713, 63] width 159 height 13
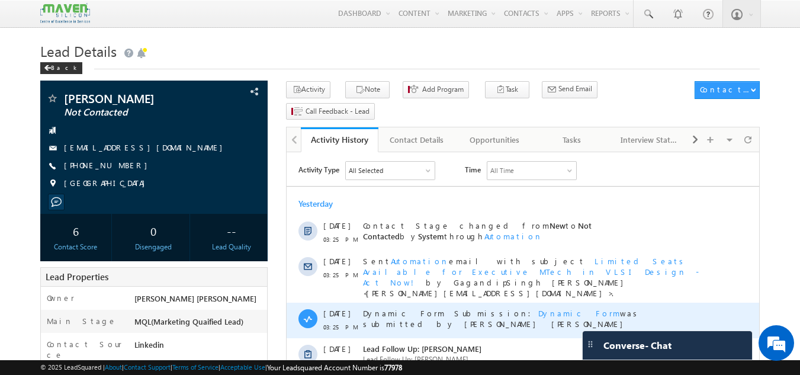
drag, startPoint x: 286, startPoint y: 152, endPoint x: 380, endPoint y: 311, distance: 184.6
click at [380, 311] on div "21 Aug 03:25 PM Dynamic Form Submission: Dynamic Form was submitted by Gagandip…" at bounding box center [522, 320] width 472 height 36
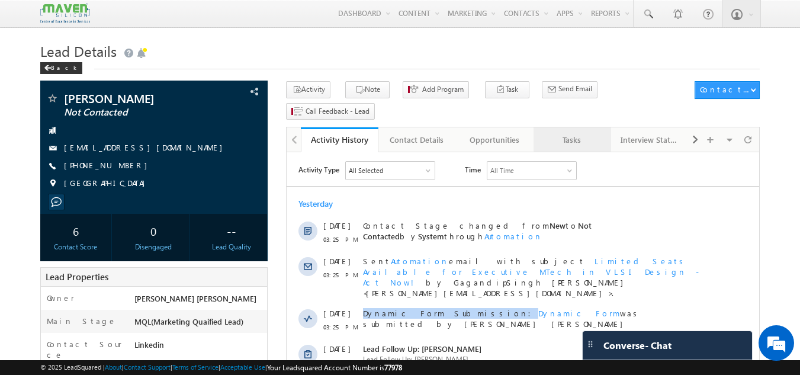
click at [572, 133] on div "Tasks" at bounding box center [571, 140] width 57 height 14
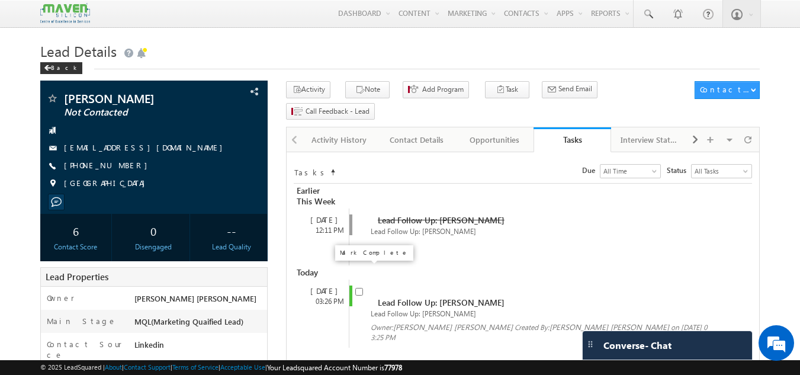
click at [358, 288] on input "checkbox" at bounding box center [359, 292] width 8 height 8
checkbox input "false"
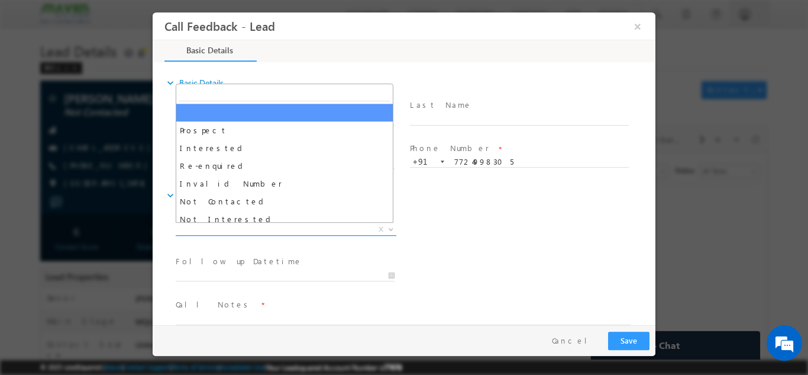
click at [295, 233] on span "X" at bounding box center [286, 229] width 221 height 12
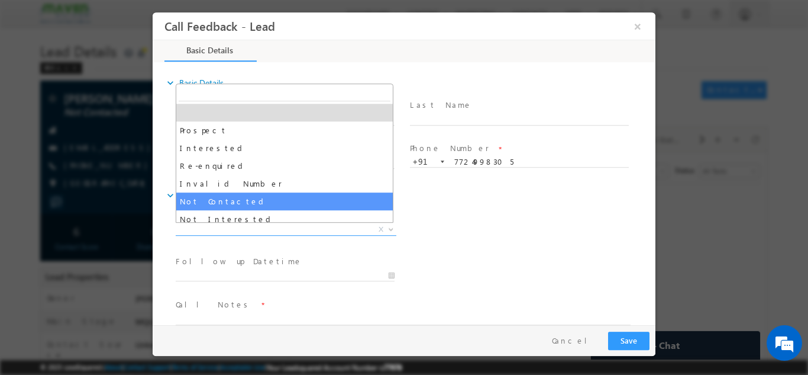
select select "Not Contacted"
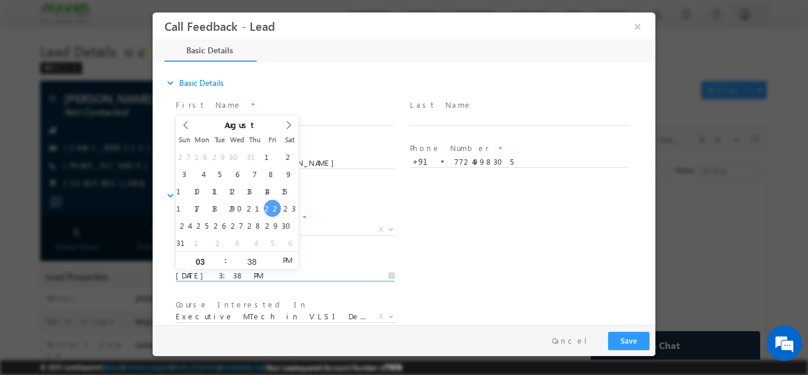
click at [274, 271] on input "22/08/2025 3:38 PM" at bounding box center [285, 275] width 219 height 12
type input "23/08/2025 3:38 PM"
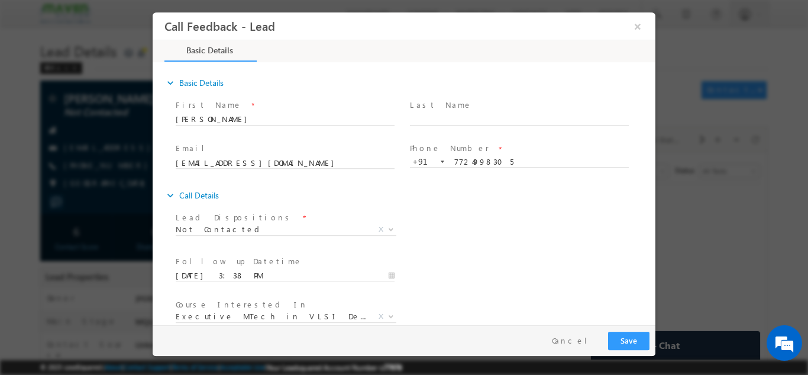
drag, startPoint x: 467, startPoint y: 237, endPoint x: 654, endPoint y: 227, distance: 187.3
click at [654, 227] on div "expand_more Basic Details First Name *" at bounding box center [407, 193] width 497 height 261
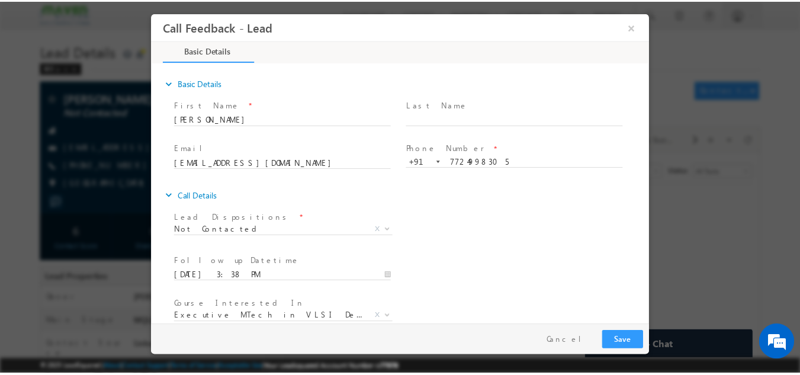
scroll to position [63, 0]
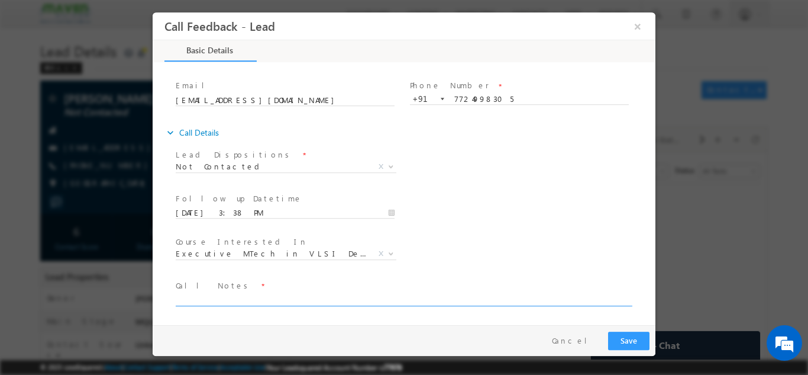
click at [260, 300] on textarea at bounding box center [403, 299] width 455 height 14
paste textarea "dnp"
type textarea "dnp"
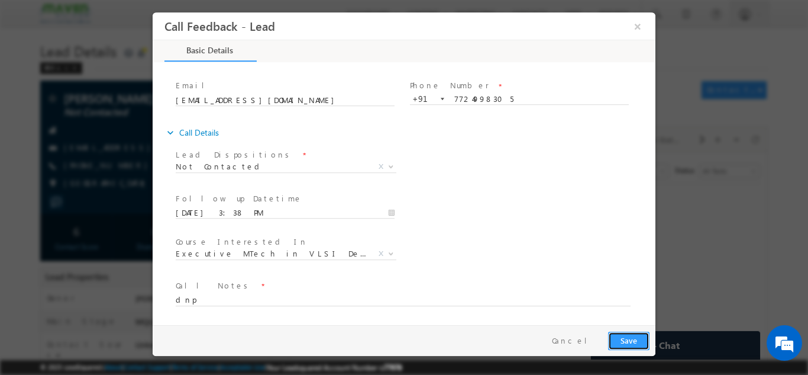
click at [625, 336] on button "Save" at bounding box center [628, 340] width 41 height 18
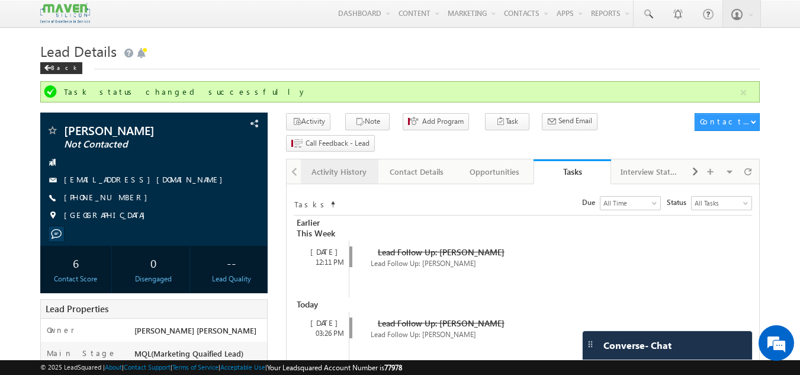
click at [346, 165] on div "Activity History" at bounding box center [338, 172] width 57 height 14
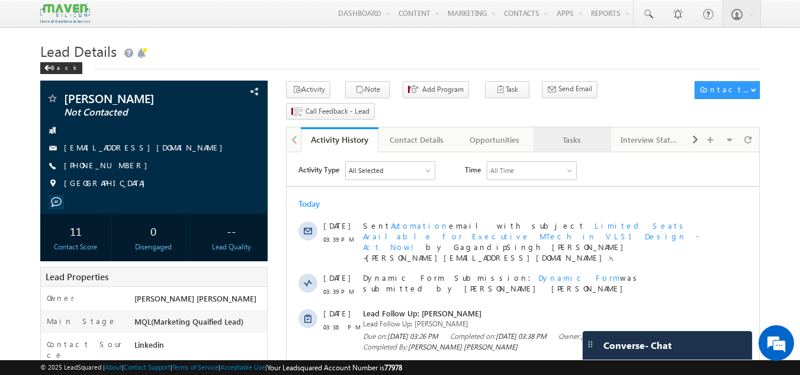
click at [578, 127] on link "Tasks" at bounding box center [572, 139] width 78 height 25
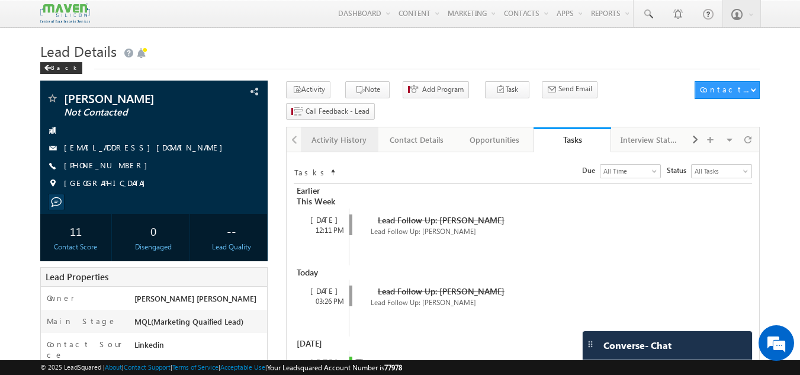
click at [362, 133] on div "Activity History" at bounding box center [338, 140] width 57 height 14
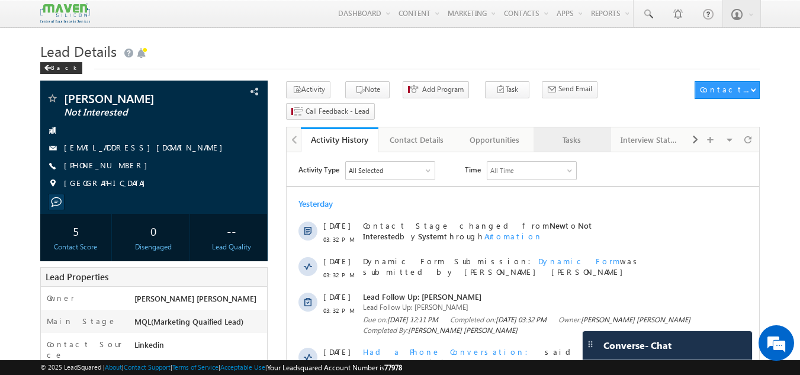
click at [576, 133] on div "Tasks" at bounding box center [571, 140] width 57 height 14
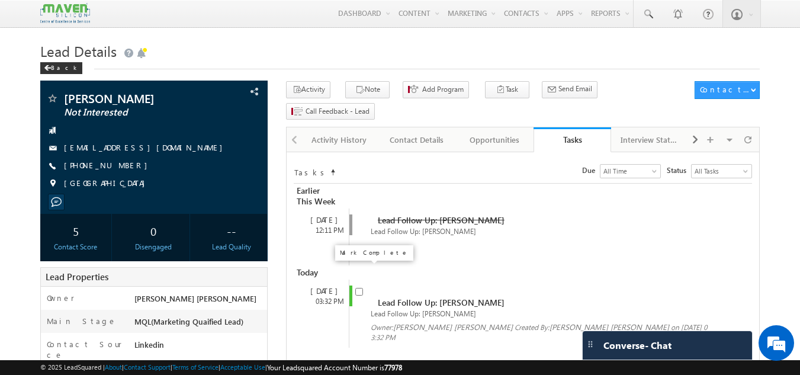
click at [362, 288] on input "checkbox" at bounding box center [359, 292] width 8 height 8
checkbox input "false"
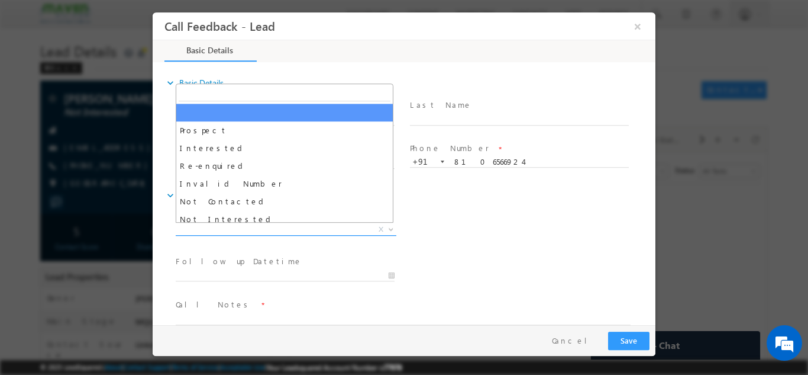
click at [298, 225] on span "X" at bounding box center [286, 229] width 221 height 12
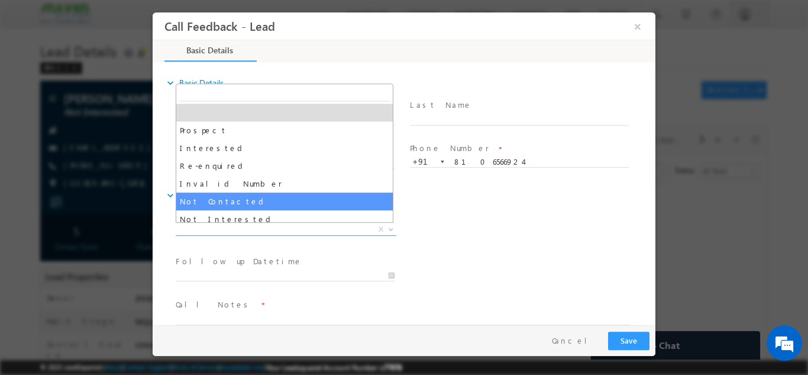
select select "Not Contacted"
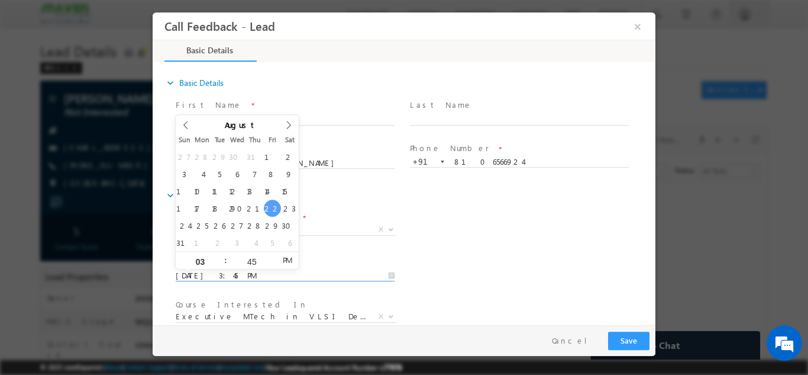
click at [254, 273] on input "[DATE] 3:45 PM" at bounding box center [285, 275] width 219 height 12
type input "[DATE] 3:45 PM"
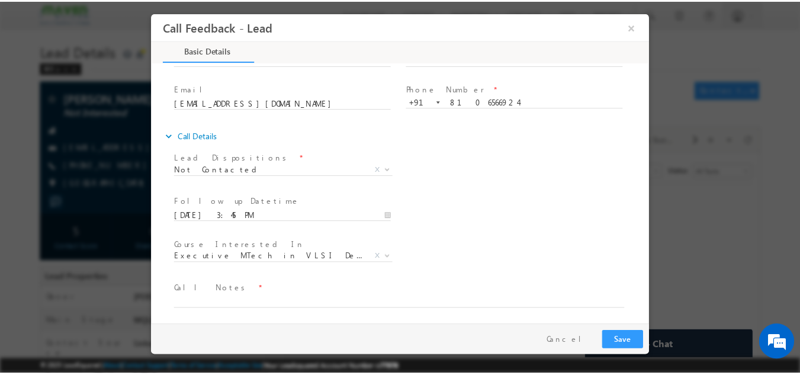
scroll to position [63, 0]
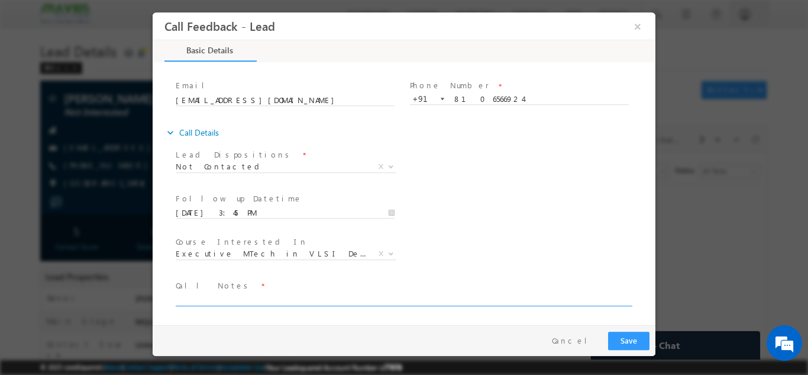
click at [240, 299] on textarea at bounding box center [403, 299] width 455 height 14
type textarea "dnp"
drag, startPoint x: 636, startPoint y: 330, endPoint x: 627, endPoint y: 333, distance: 9.0
click at [627, 333] on div "Pay & Save Save Cancel" at bounding box center [407, 339] width 509 height 31
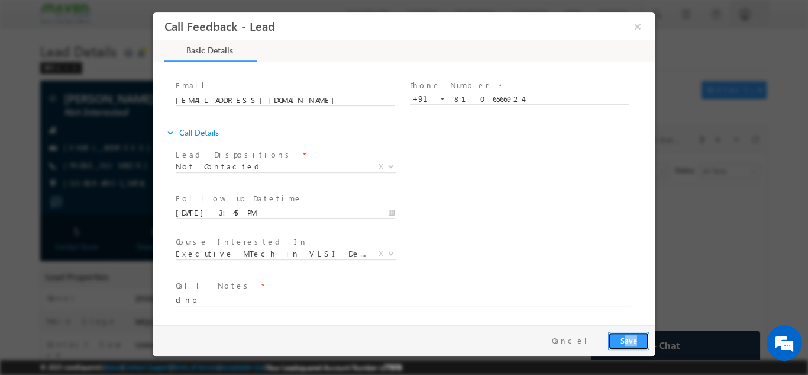
click at [627, 333] on button "Save" at bounding box center [628, 340] width 41 height 18
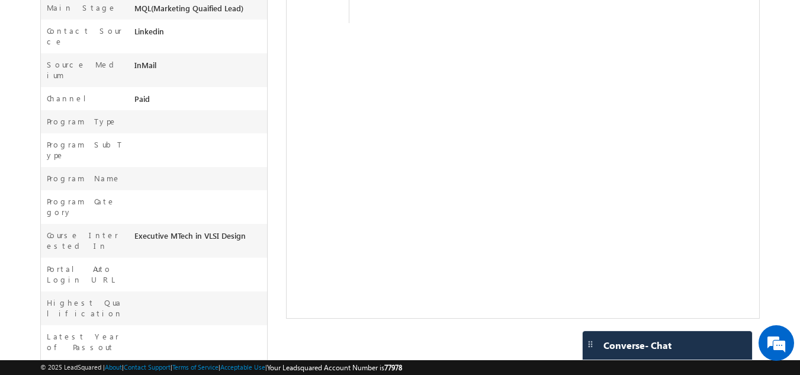
scroll to position [442, 0]
